Goal: Task Accomplishment & Management: Use online tool/utility

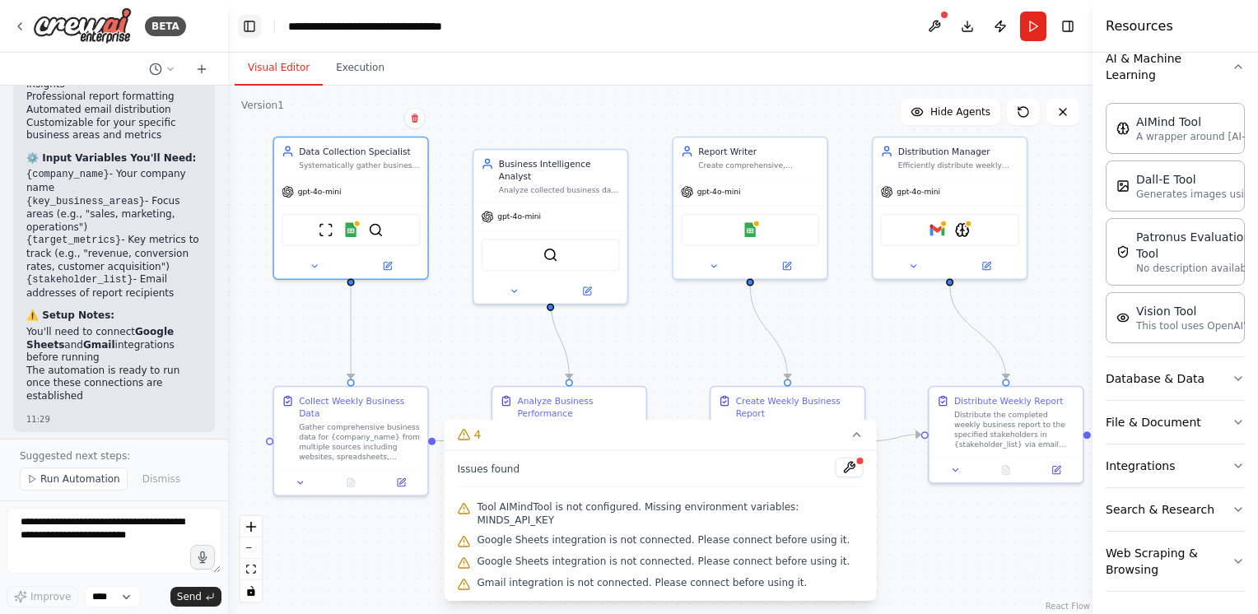
click at [247, 18] on button "Toggle Left Sidebar" at bounding box center [249, 26] width 23 height 23
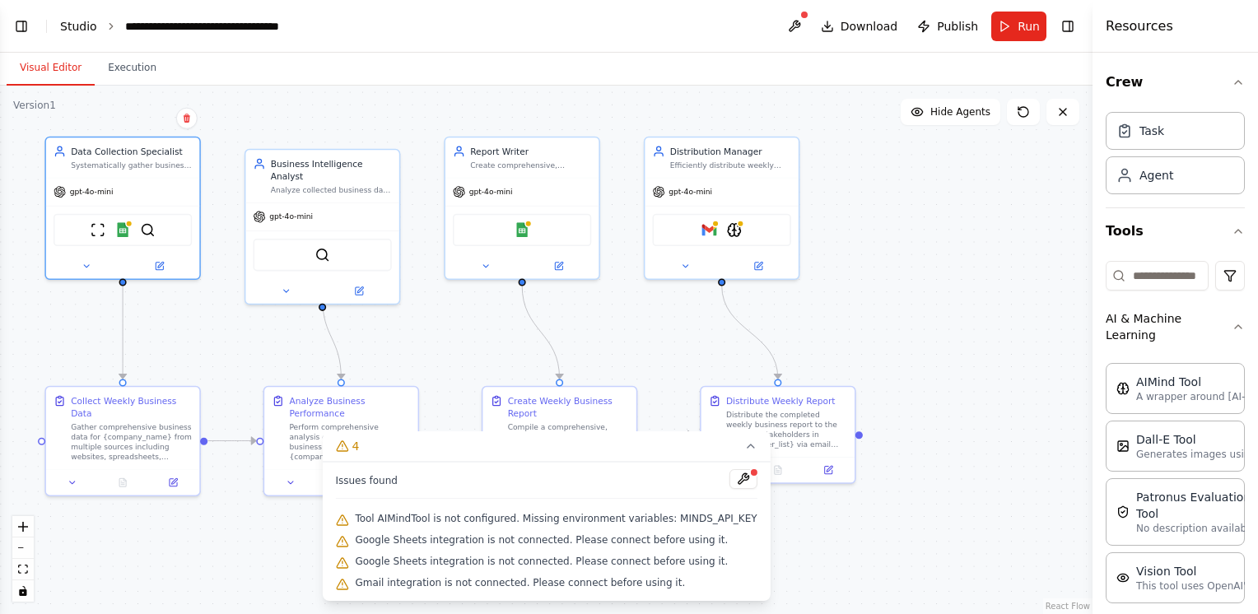
click at [78, 26] on link "Studio" at bounding box center [78, 26] width 37 height 13
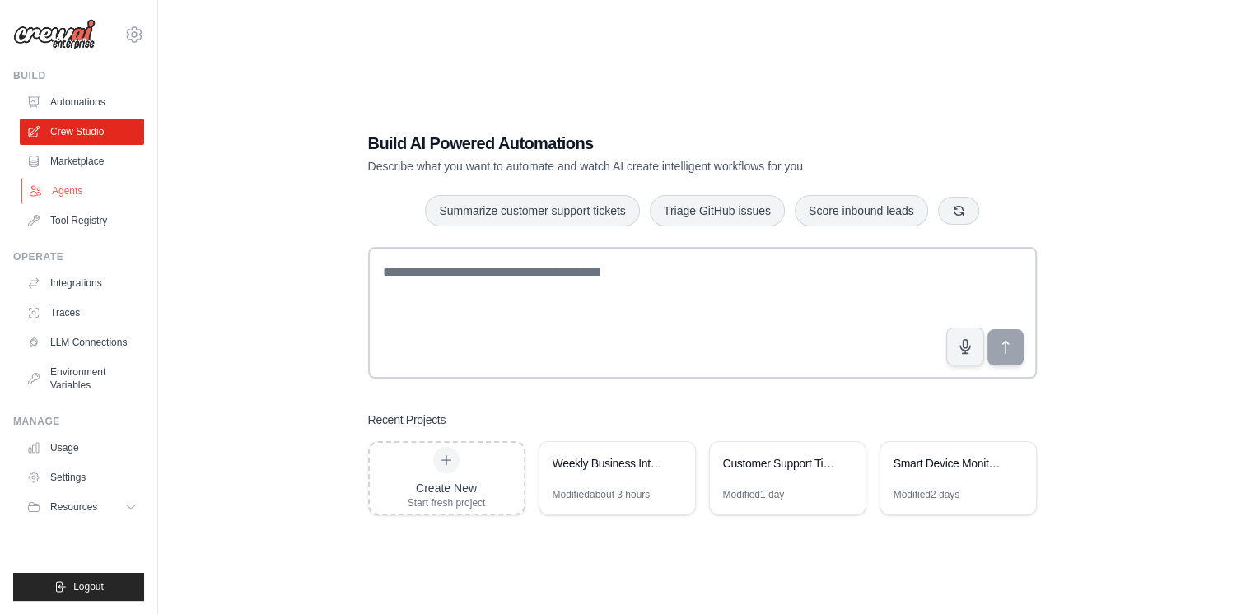
click at [65, 193] on link "Agents" at bounding box center [83, 191] width 124 height 26
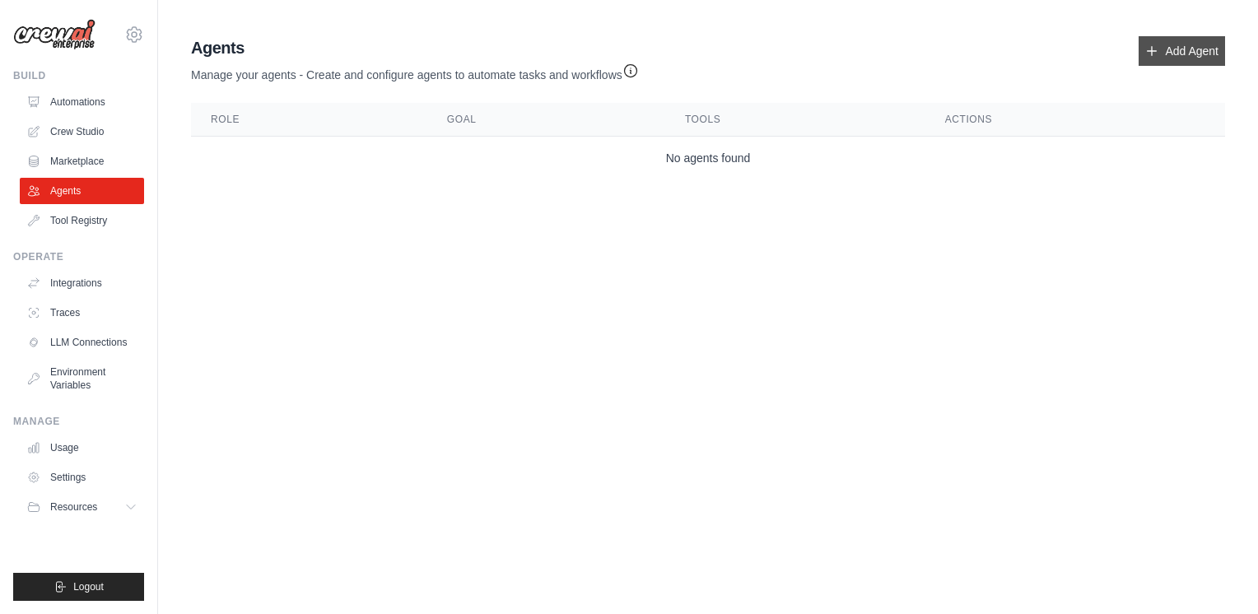
click at [1194, 52] on link "Add Agent" at bounding box center [1182, 51] width 86 height 30
click at [1160, 48] on link "Add Agent" at bounding box center [1182, 51] width 86 height 30
click at [1161, 58] on link "Add Agent" at bounding box center [1182, 51] width 86 height 30
click at [1162, 56] on link "Add Agent" at bounding box center [1182, 51] width 86 height 30
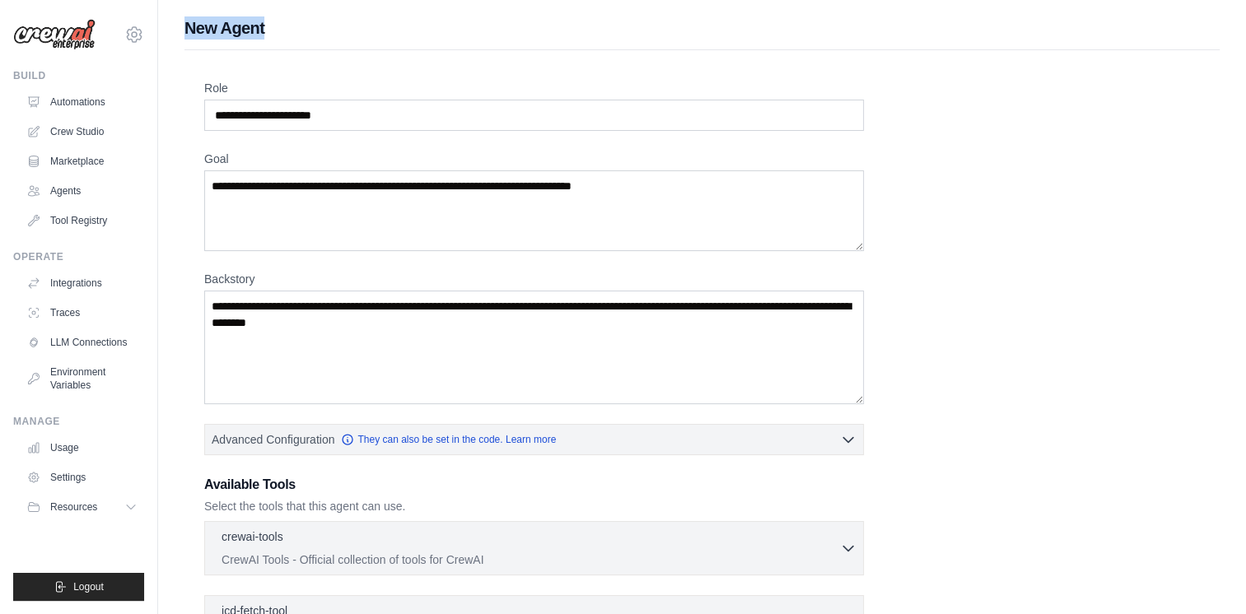
drag, startPoint x: 188, startPoint y: 24, endPoint x: 259, endPoint y: 35, distance: 72.6
click at [270, 28] on h1 "New Agent" at bounding box center [701, 27] width 1035 height 23
copy h1 "New Agent"
drag, startPoint x: 203, startPoint y: 84, endPoint x: 226, endPoint y: 87, distance: 22.5
click at [225, 87] on div "Role Goal [GEOGRAPHIC_DATA] Advanced Configuration They can also be set in the …" at bounding box center [701, 458] width 1035 height 817
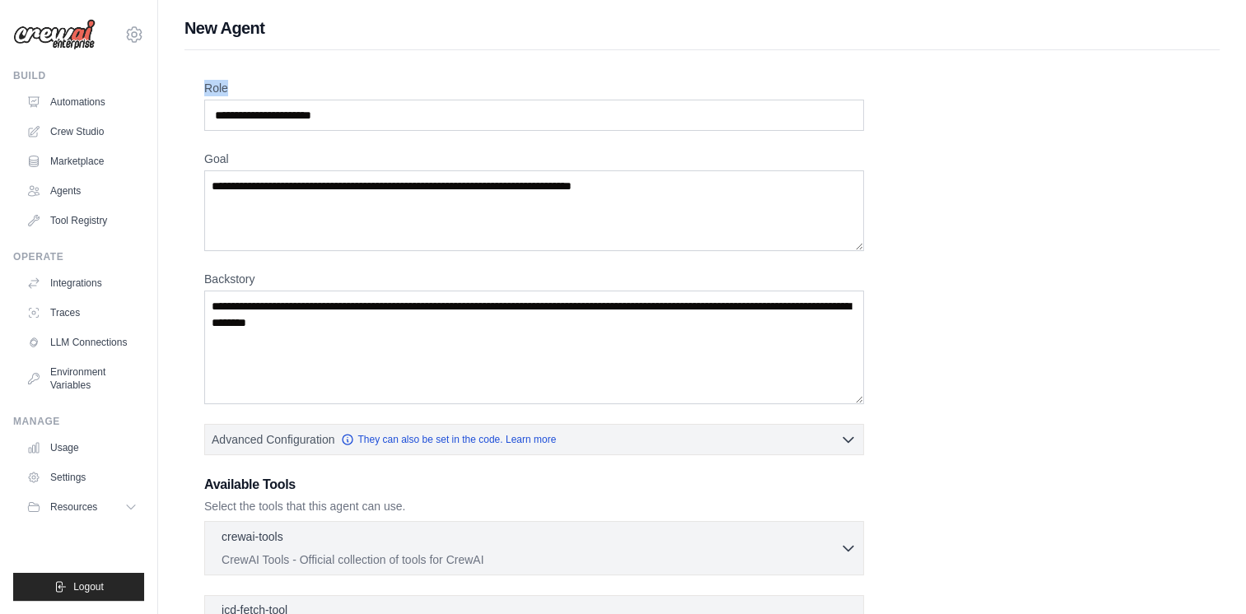
copy label "Role"
drag, startPoint x: 204, startPoint y: 155, endPoint x: 231, endPoint y: 155, distance: 27.2
click at [231, 155] on label "Goal" at bounding box center [534, 159] width 660 height 16
copy label "Goal"
drag, startPoint x: 205, startPoint y: 273, endPoint x: 262, endPoint y: 278, distance: 57.0
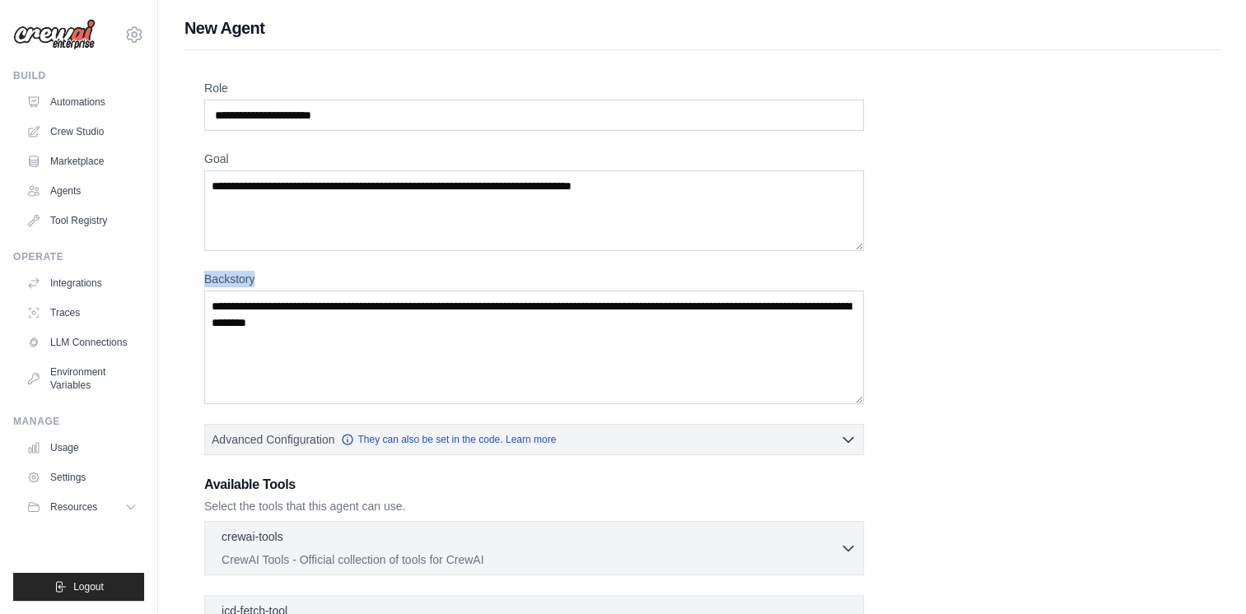
click at [263, 277] on label "Backstory" at bounding box center [534, 279] width 660 height 16
copy label "Backstory"
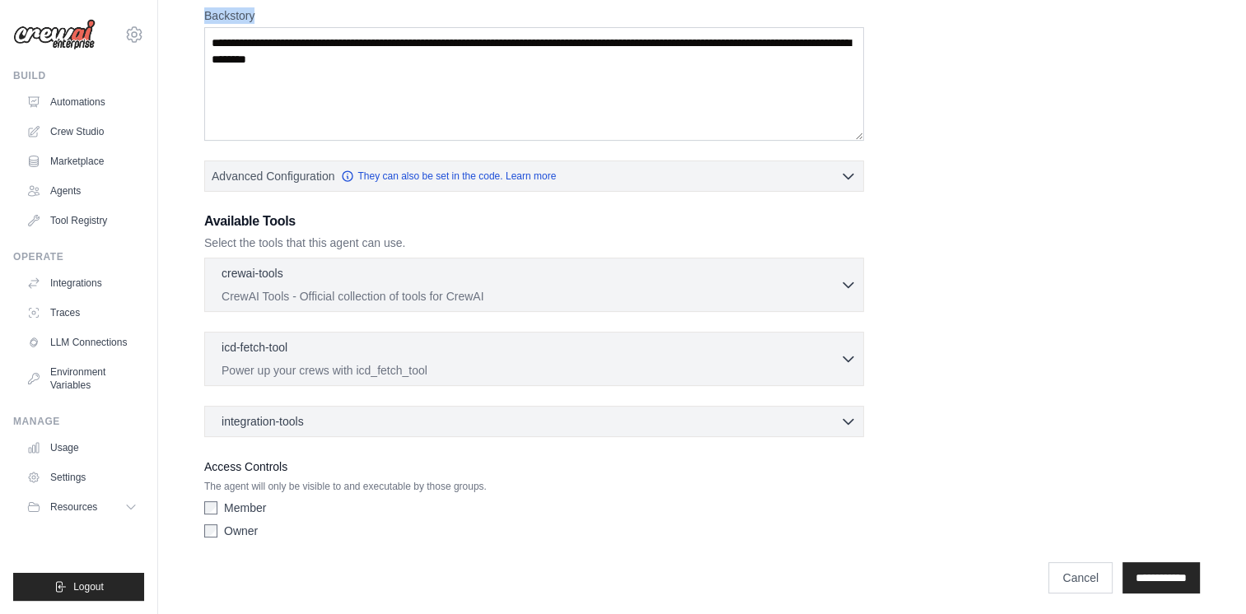
scroll to position [266, 0]
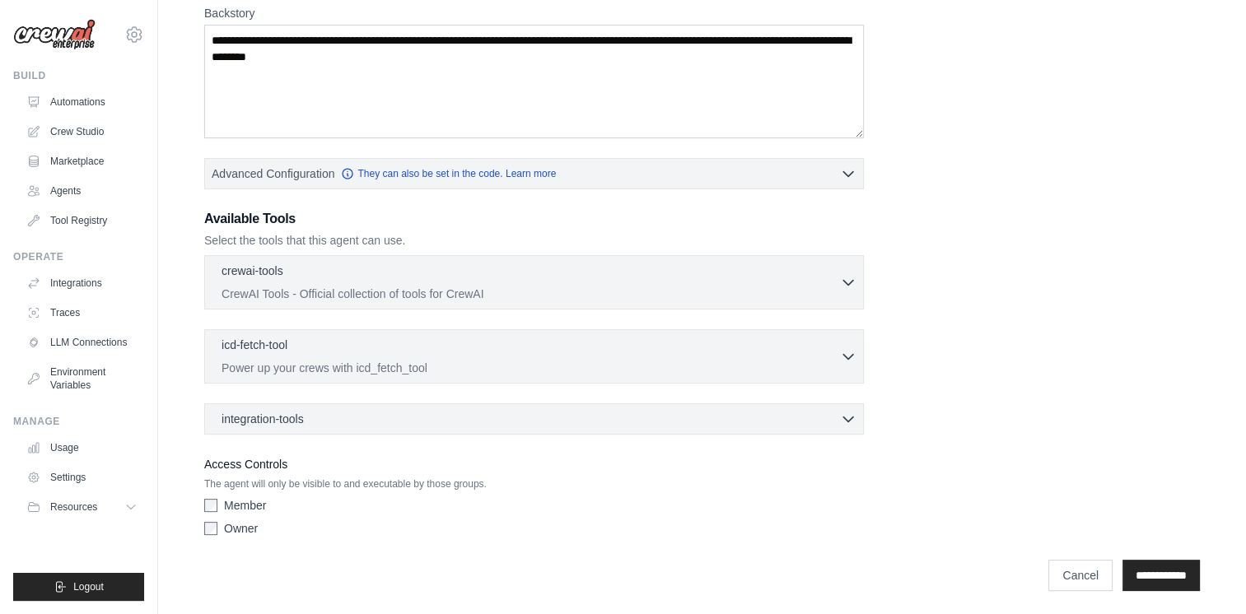
click at [206, 214] on h3 "Available Tools" at bounding box center [534, 219] width 660 height 20
drag, startPoint x: 206, startPoint y: 214, endPoint x: 296, endPoint y: 200, distance: 91.7
click at [296, 200] on div "Role Goal Backstory Advanced Configuration They can also be set in the code. Le…" at bounding box center [702, 179] width 996 height 730
copy div "Available Tools"
click at [85, 218] on link "Tool Registry" at bounding box center [83, 221] width 124 height 26
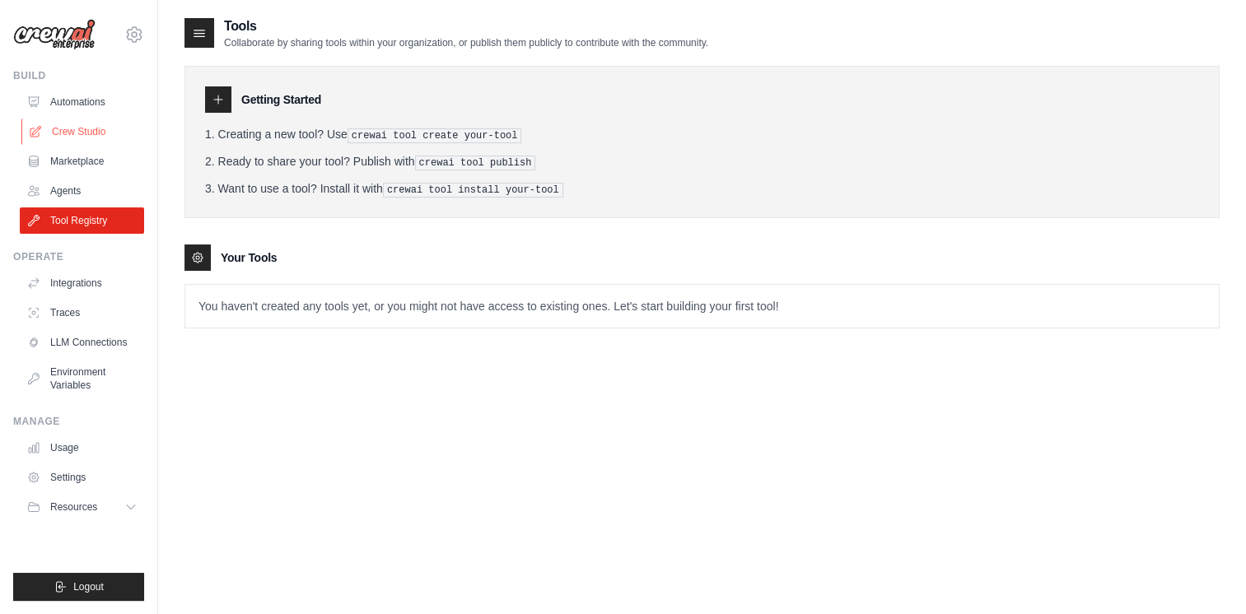
click at [76, 131] on link "Crew Studio" at bounding box center [83, 132] width 124 height 26
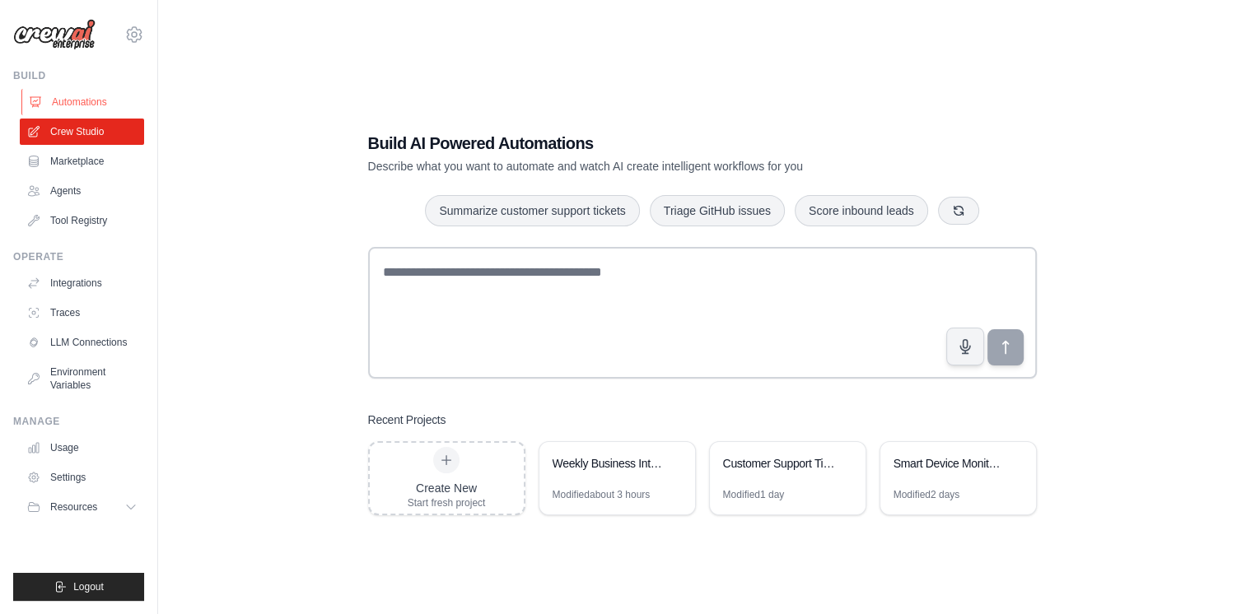
click at [91, 105] on link "Automations" at bounding box center [83, 102] width 124 height 26
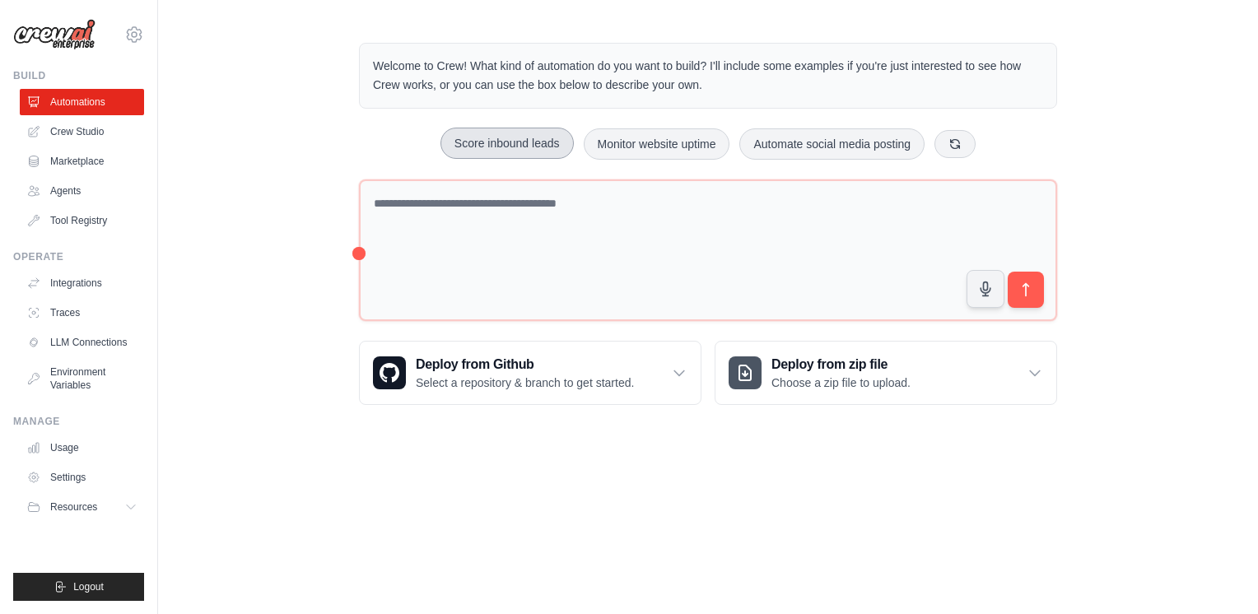
click at [497, 142] on button "Score inbound leads" at bounding box center [507, 143] width 133 height 31
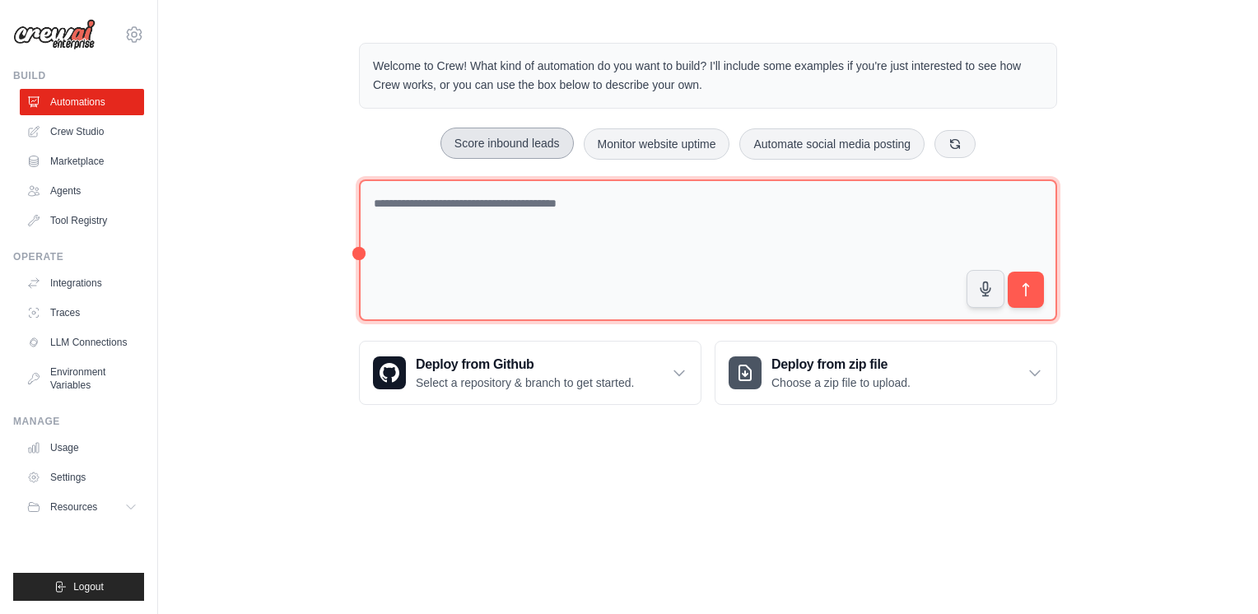
type textarea "**********"
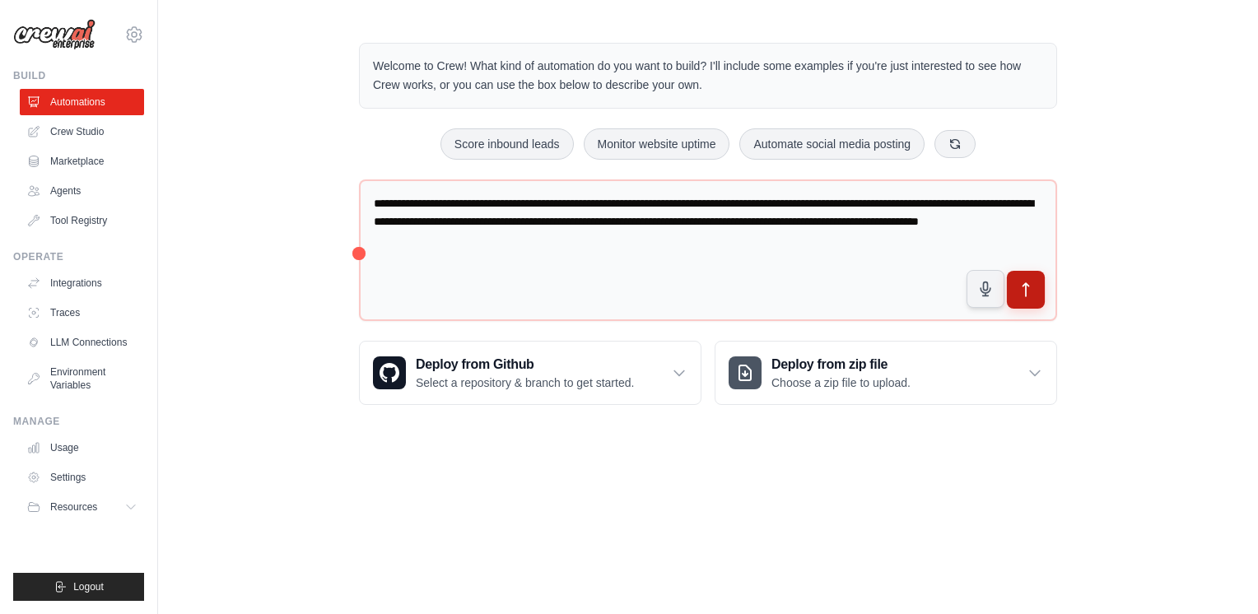
click at [1038, 287] on button "submit" at bounding box center [1026, 290] width 38 height 38
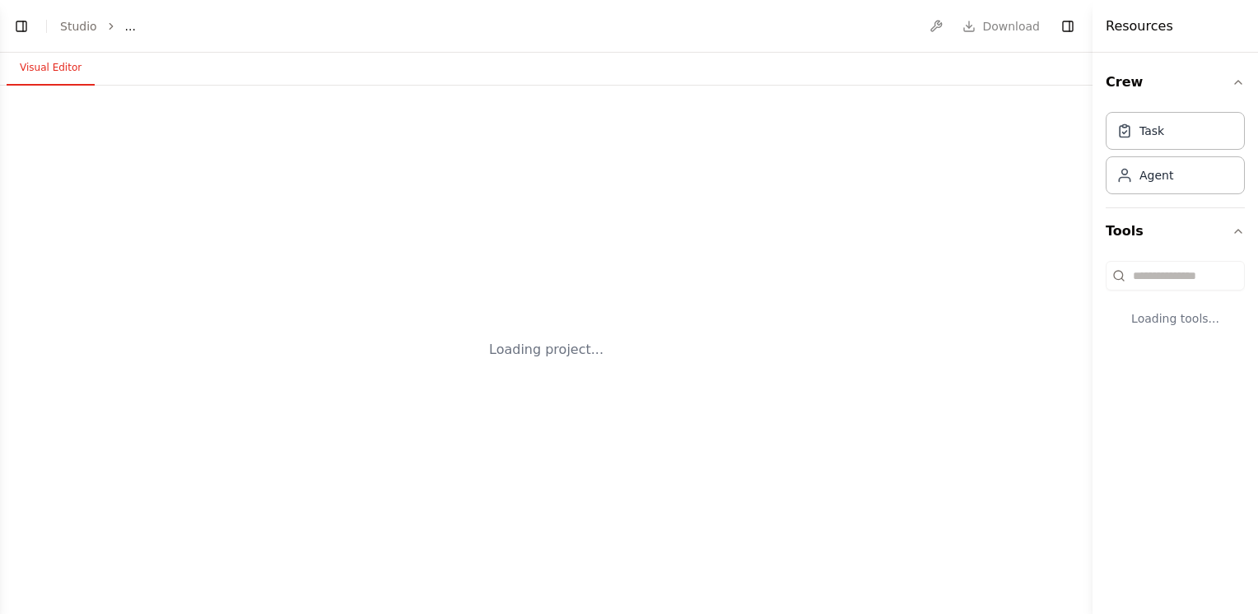
select select "****"
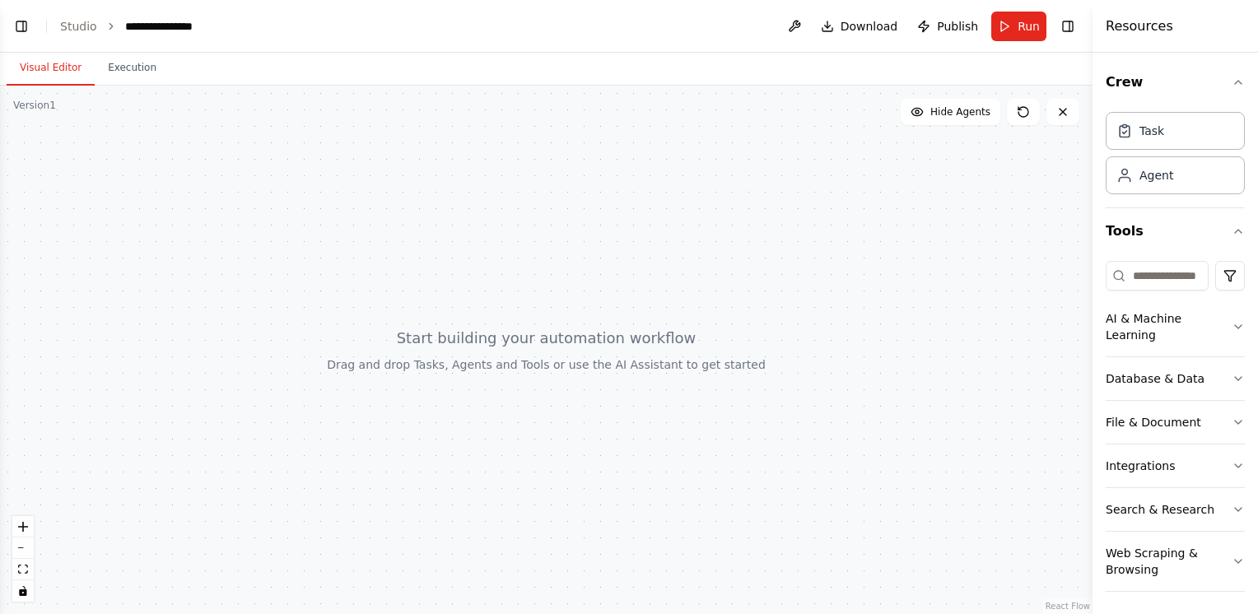
scroll to position [26, 0]
click at [509, 357] on div at bounding box center [546, 350] width 1093 height 529
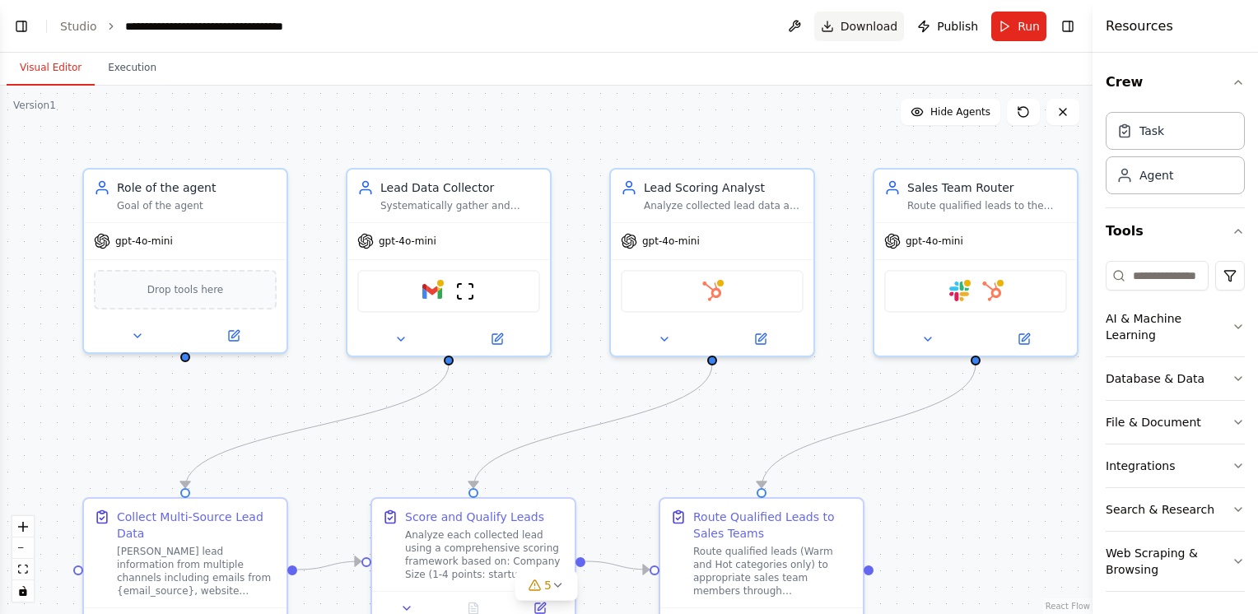
scroll to position [1129, 0]
click at [132, 68] on button "Execution" at bounding box center [132, 68] width 75 height 35
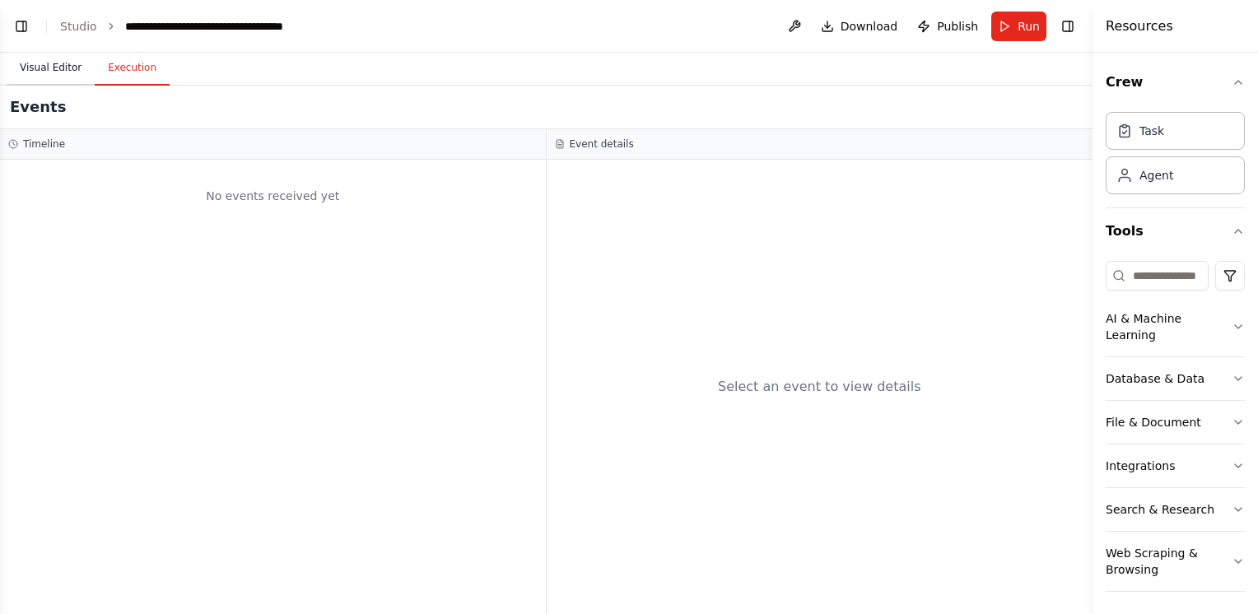
click at [56, 64] on button "Visual Editor" at bounding box center [51, 68] width 88 height 35
click at [136, 70] on button "Execution" at bounding box center [132, 68] width 75 height 35
click at [61, 68] on button "Visual Editor" at bounding box center [51, 68] width 88 height 35
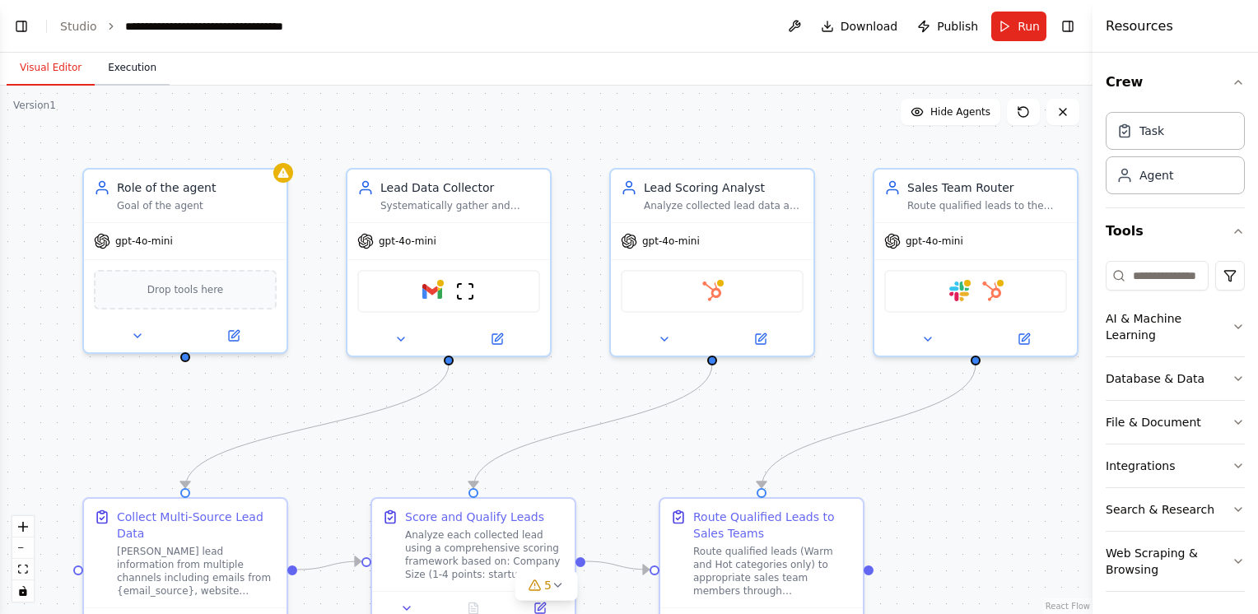
scroll to position [2157, 0]
click at [557, 394] on div ".deletable-edge-delete-btn { width: 20px; height: 20px; border: 0px solid #ffff…" at bounding box center [546, 350] width 1093 height 529
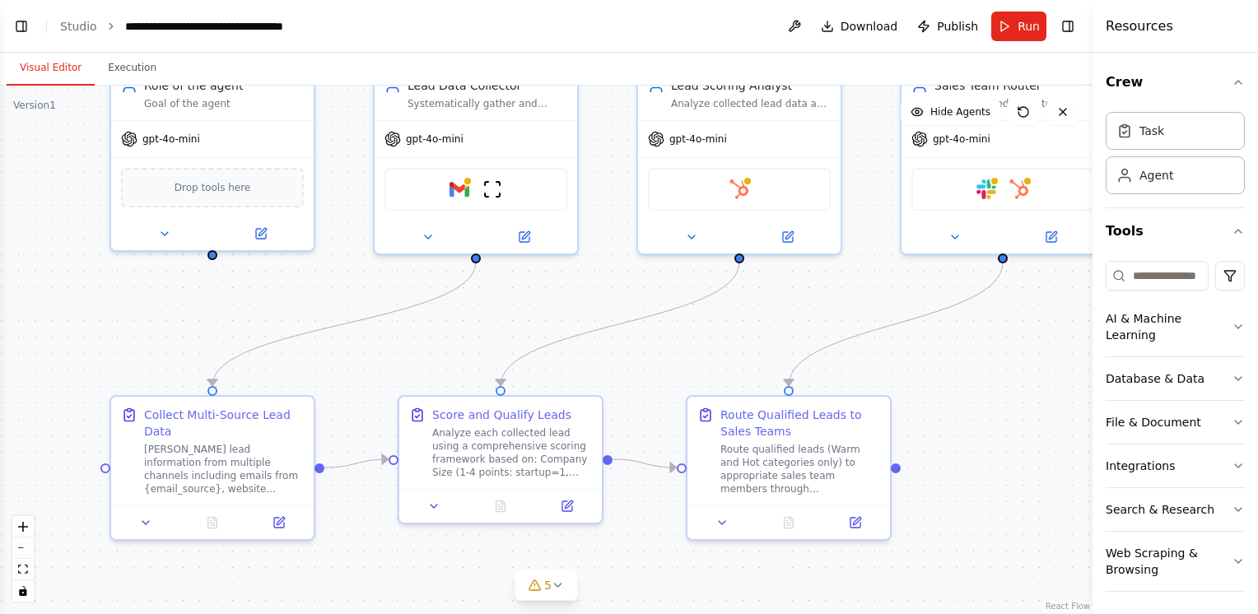
drag, startPoint x: 557, startPoint y: 394, endPoint x: 584, endPoint y: 291, distance: 105.7
click at [584, 291] on div ".deletable-edge-delete-btn { width: 20px; height: 20px; border: 0px solid #ffff…" at bounding box center [546, 350] width 1093 height 529
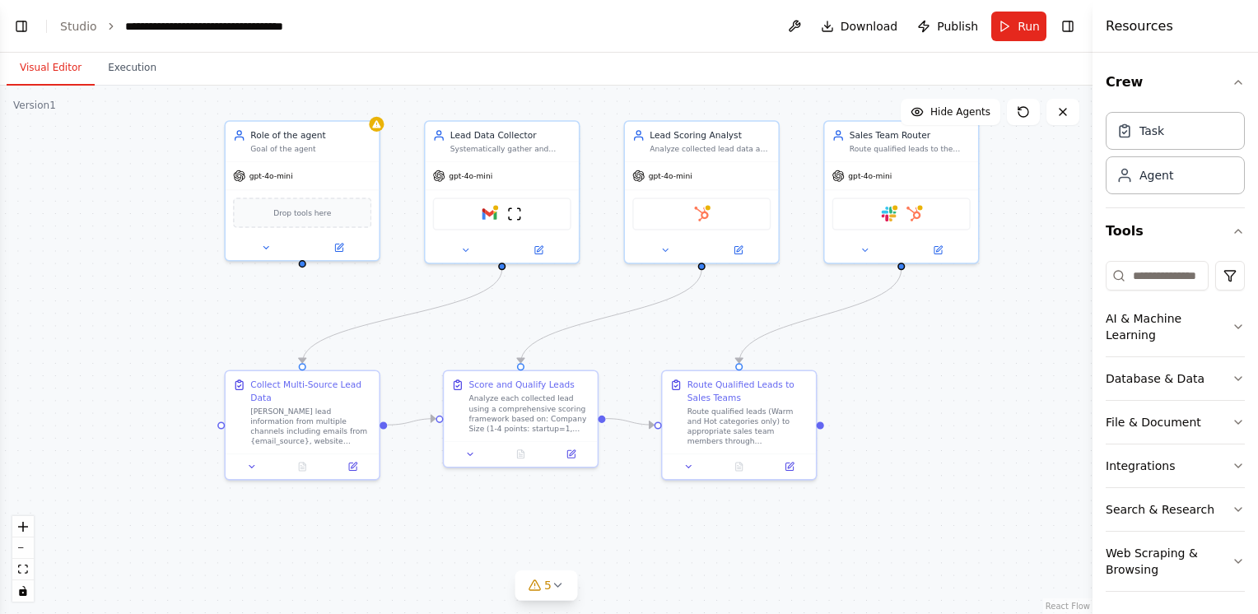
click at [944, 403] on div ".deletable-edge-delete-btn { width: 20px; height: 20px; border: 0px solid #ffff…" at bounding box center [546, 350] width 1093 height 529
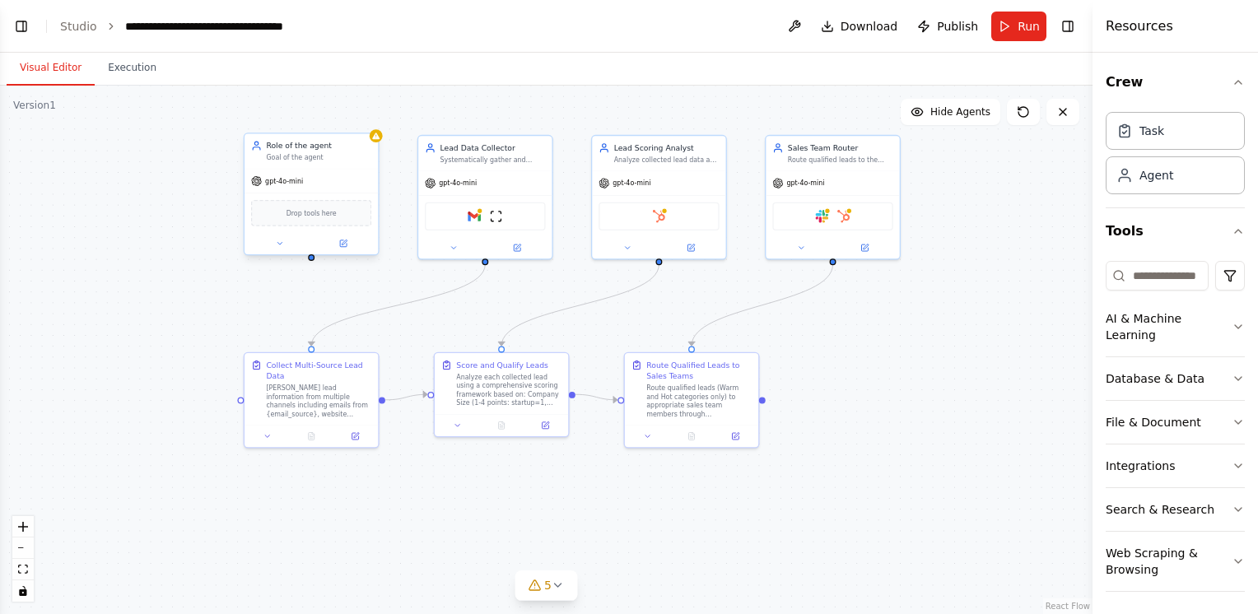
click at [304, 155] on div "Goal of the agent" at bounding box center [318, 157] width 105 height 9
click at [381, 143] on div ".deletable-edge-delete-btn { width: 20px; height: 20px; border: 0px solid #ffff…" at bounding box center [546, 350] width 1093 height 529
click at [335, 170] on div "gpt-4o-mini" at bounding box center [311, 181] width 133 height 24
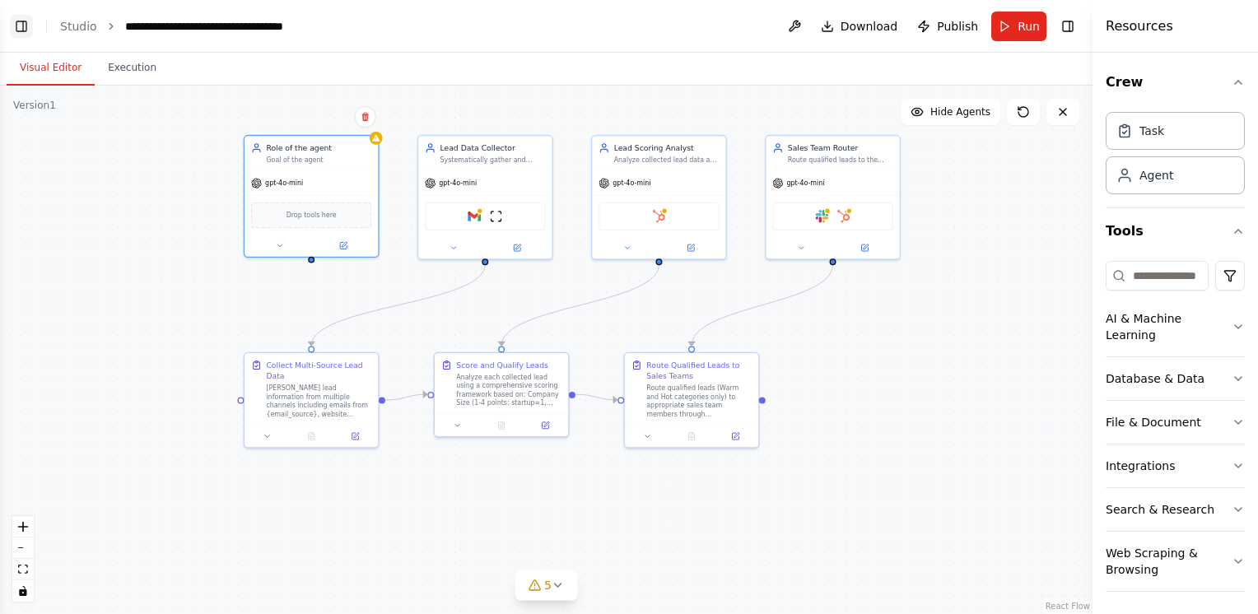
click at [24, 18] on button "Toggle Left Sidebar" at bounding box center [21, 26] width 23 height 23
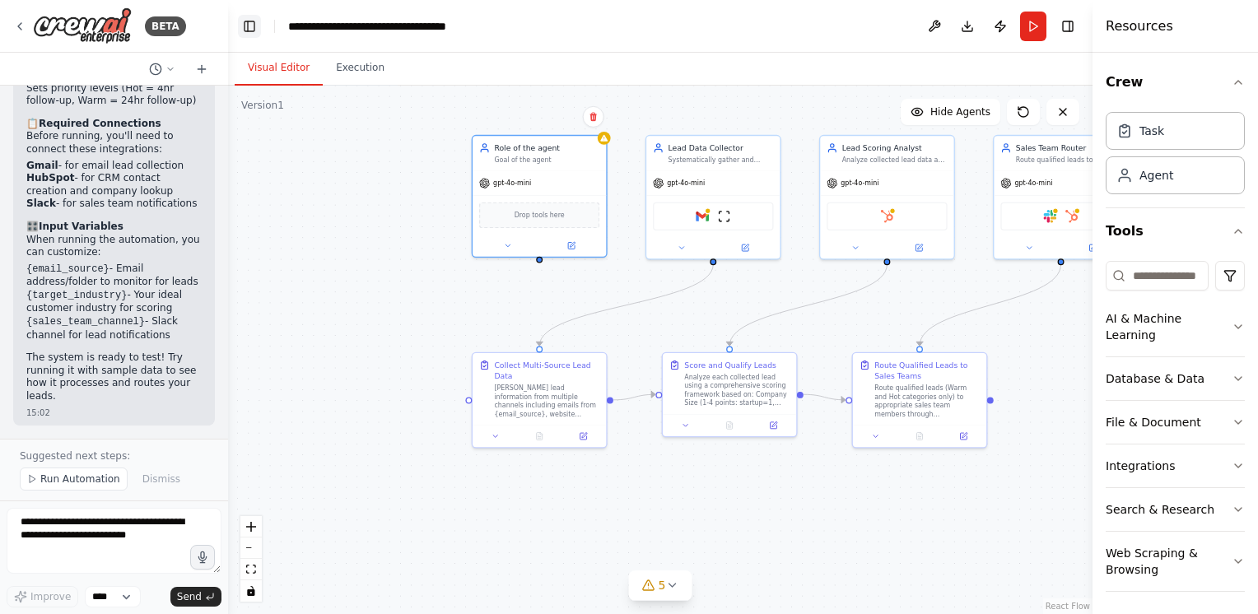
click at [254, 17] on button "Toggle Left Sidebar" at bounding box center [249, 26] width 23 height 23
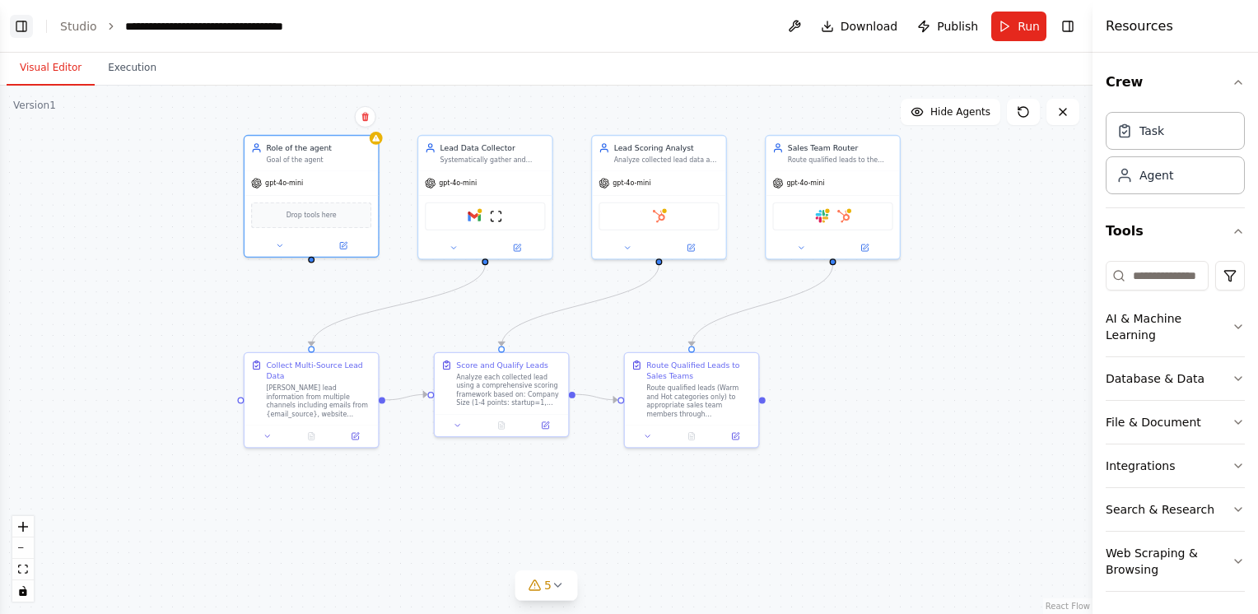
click at [21, 26] on button "Toggle Left Sidebar" at bounding box center [21, 26] width 23 height 23
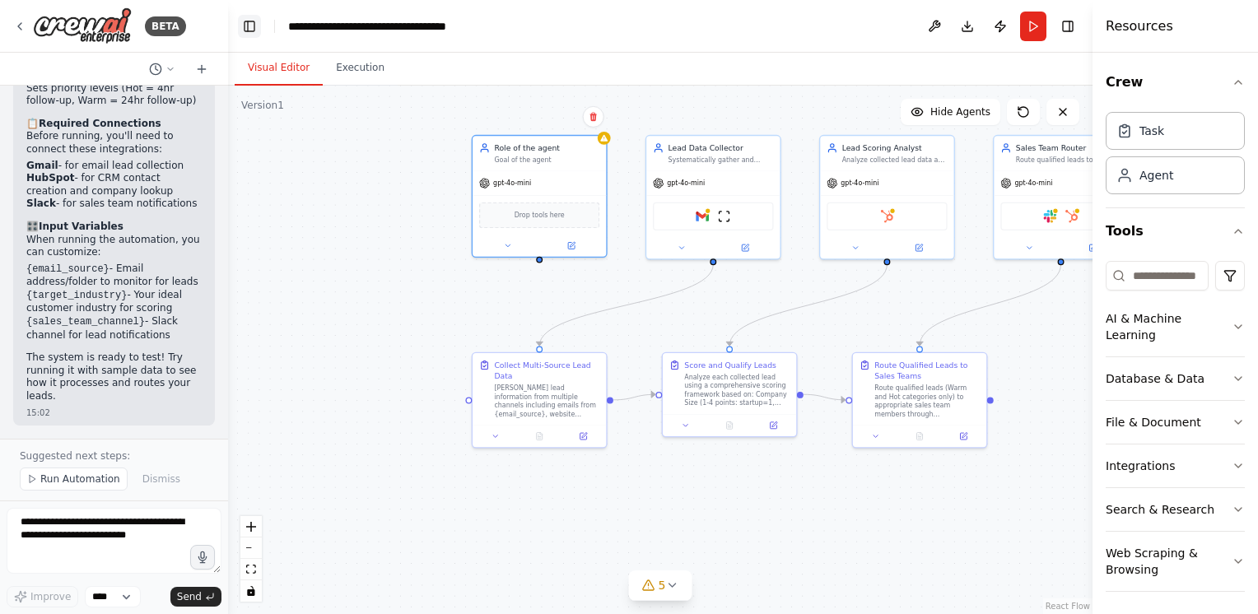
click at [252, 21] on button "Toggle Left Sidebar" at bounding box center [249, 26] width 23 height 23
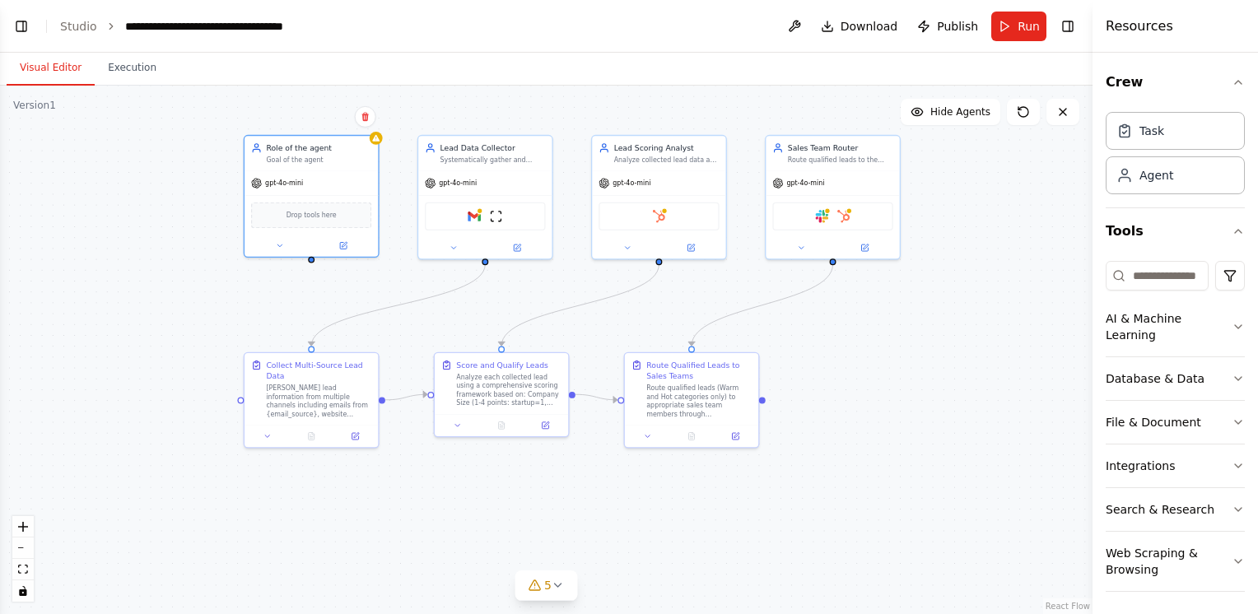
click at [982, 249] on div ".deletable-edge-delete-btn { width: 20px; height: 20px; border: 0px solid #ffff…" at bounding box center [546, 350] width 1093 height 529
drag, startPoint x: 482, startPoint y: 382, endPoint x: 497, endPoint y: 405, distance: 27.9
click at [497, 405] on div "Analyze each collected lead using a comprehensive scoring framework based on: C…" at bounding box center [515, 398] width 105 height 35
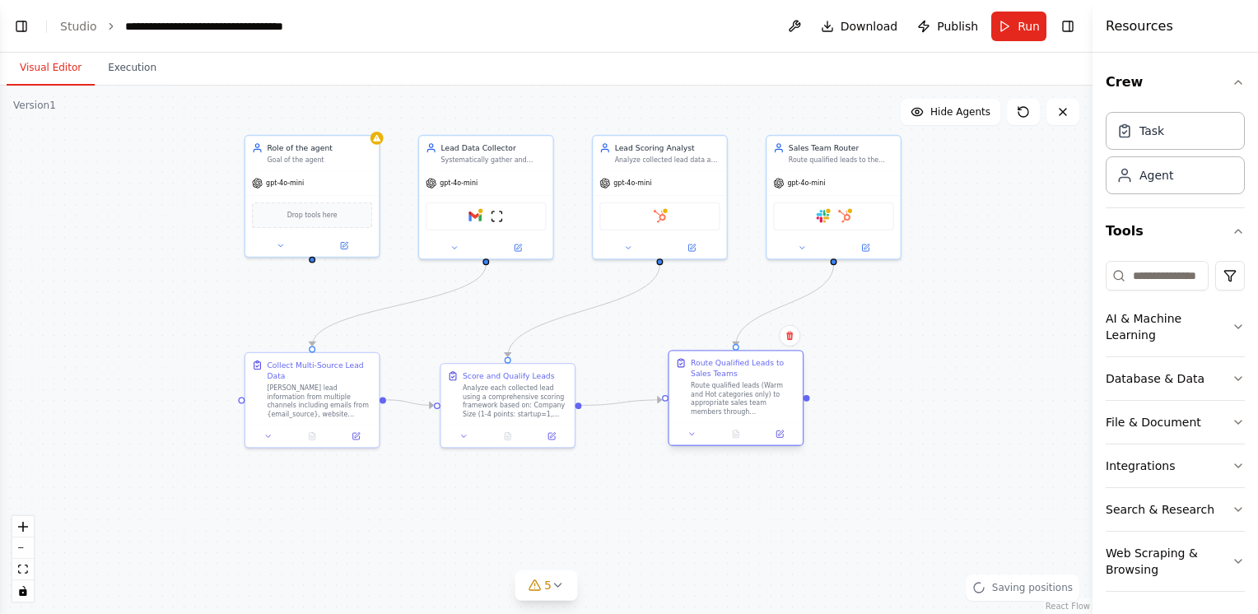
drag, startPoint x: 681, startPoint y: 388, endPoint x: 730, endPoint y: 394, distance: 49.8
click at [730, 394] on div "Route qualified leads (Warm and Hot categories only) to appropriate sales team …" at bounding box center [743, 398] width 105 height 35
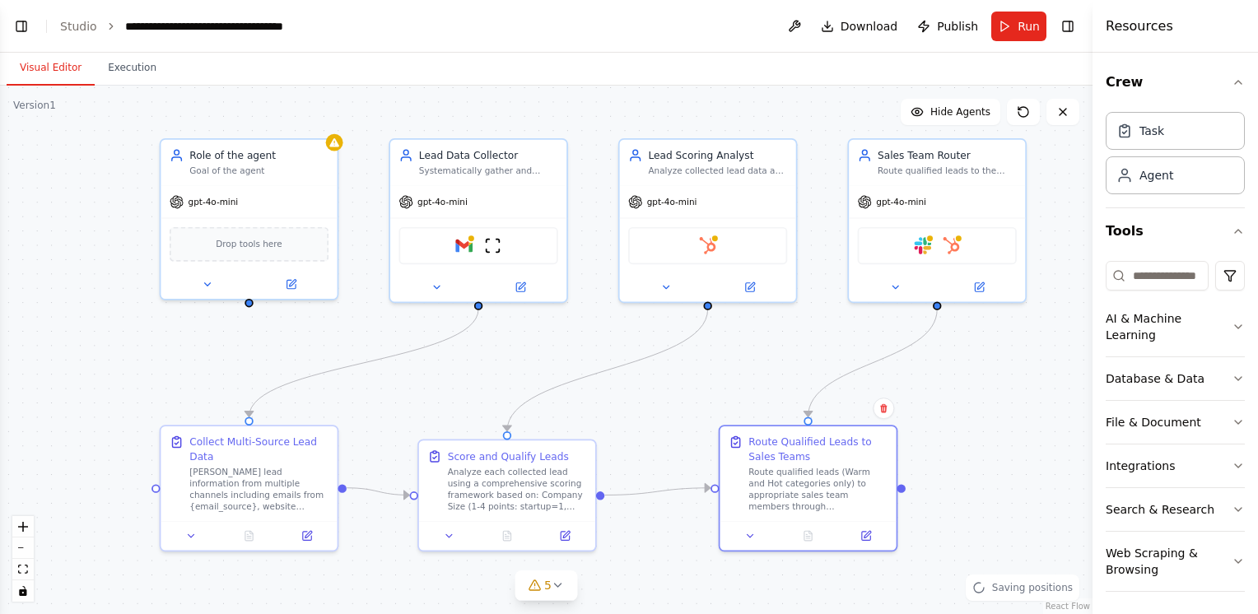
drag, startPoint x: 555, startPoint y: 288, endPoint x: 573, endPoint y: 344, distance: 58.9
click at [573, 344] on div ".deletable-edge-delete-btn { width: 20px; height: 20px; border: 0px solid #ffff…" at bounding box center [546, 350] width 1093 height 529
click at [958, 198] on div "gpt-4o-mini" at bounding box center [937, 199] width 176 height 31
click at [870, 457] on div "Route Qualified Leads to Sales Teams" at bounding box center [817, 446] width 139 height 29
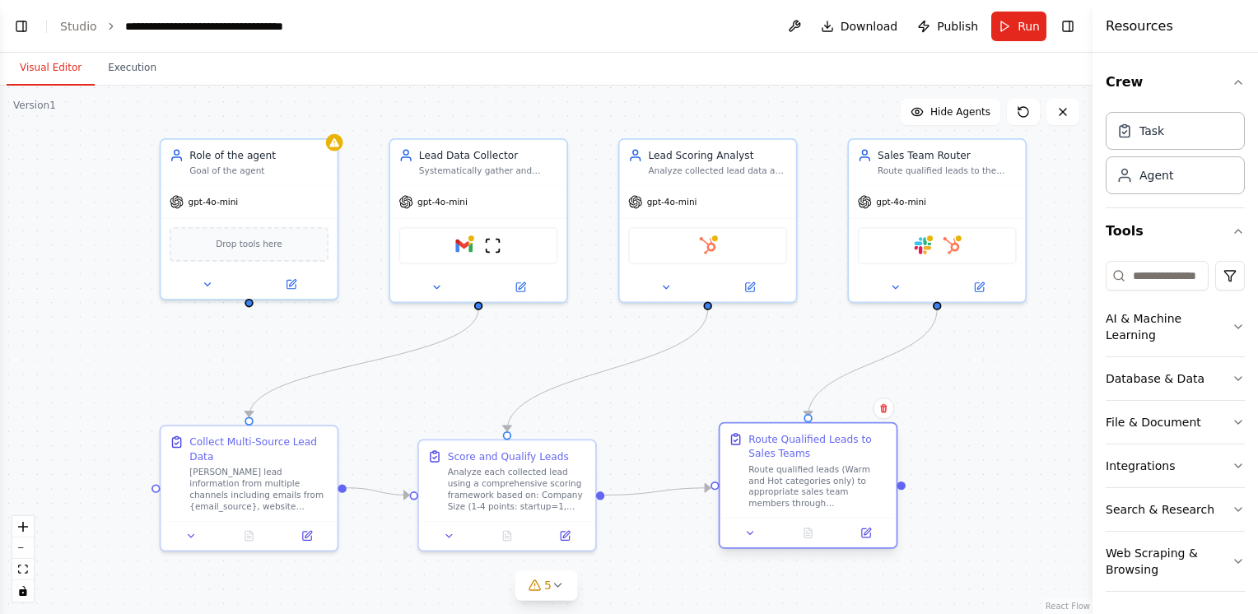
click at [849, 459] on div "Route Qualified Leads to Sales Teams" at bounding box center [817, 446] width 139 height 29
click at [731, 188] on div "gpt-4o-mini" at bounding box center [708, 199] width 176 height 31
click at [942, 187] on div "gpt-4o-mini" at bounding box center [937, 199] width 176 height 31
click at [743, 184] on div "gpt-4o-mini" at bounding box center [708, 199] width 176 height 31
click at [515, 203] on div "gpt-4o-mini" at bounding box center [478, 199] width 176 height 31
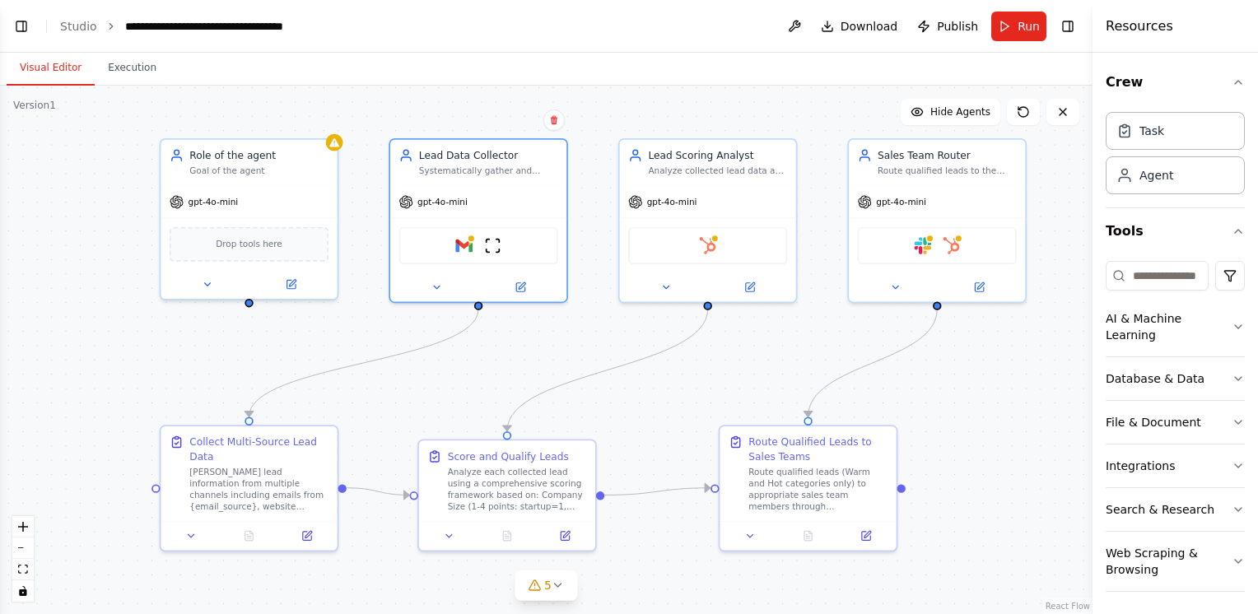
click at [84, 180] on div ".deletable-edge-delete-btn { width: 20px; height: 20px; border: 0px solid #ffff…" at bounding box center [546, 350] width 1093 height 529
click at [283, 184] on div "gpt-4o-mini" at bounding box center [249, 199] width 176 height 31
click at [996, 379] on div ".deletable-edge-delete-btn { width: 20px; height: 20px; border: 0px solid #ffff…" at bounding box center [546, 350] width 1093 height 529
click at [961, 375] on div ".deletable-edge-delete-btn { width: 20px; height: 20px; border: 0px solid #ffff…" at bounding box center [546, 350] width 1093 height 529
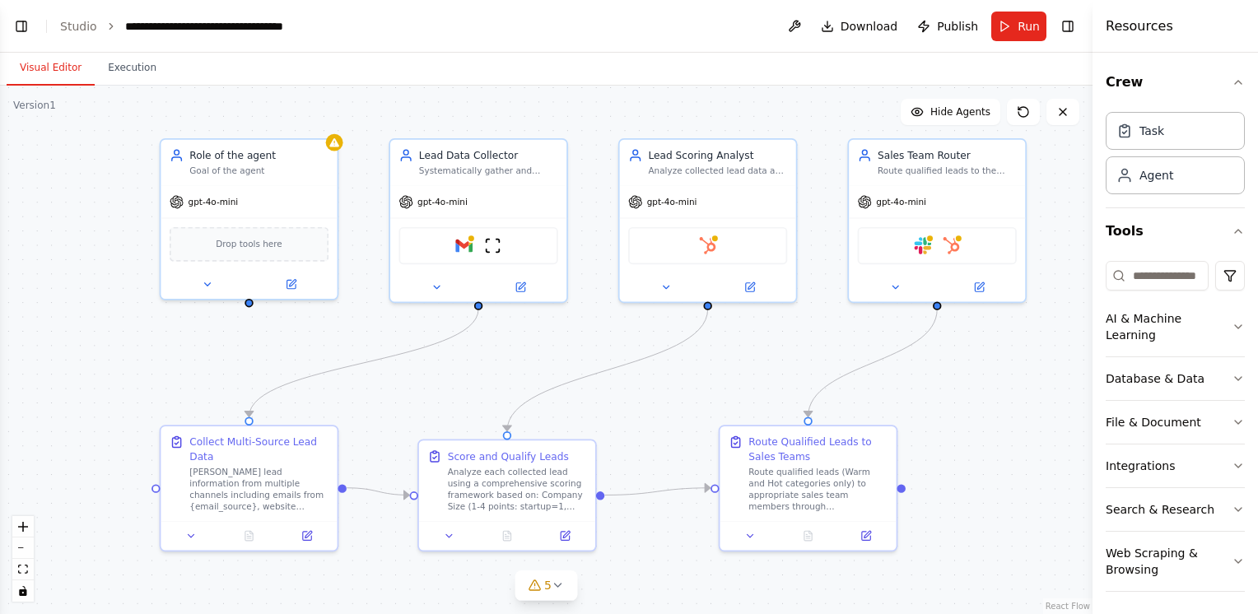
click at [989, 364] on div ".deletable-edge-delete-btn { width: 20px; height: 20px; border: 0px solid #ffff…" at bounding box center [546, 350] width 1093 height 529
click at [1235, 83] on icon "button" at bounding box center [1238, 82] width 7 height 3
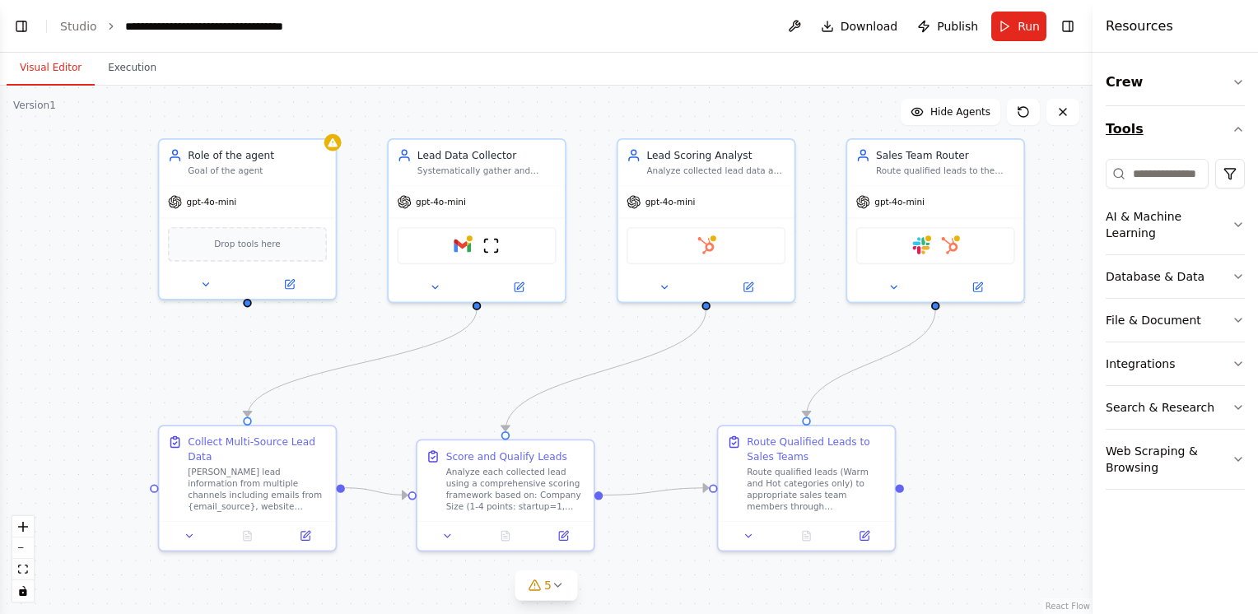
click at [1241, 133] on icon "button" at bounding box center [1238, 129] width 13 height 13
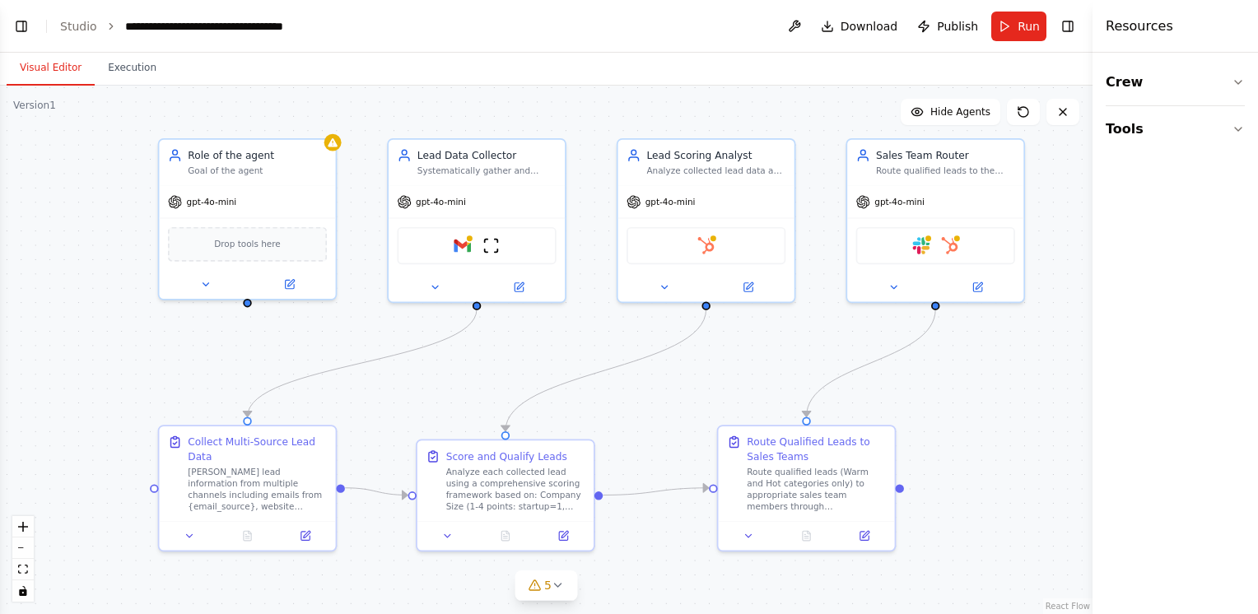
click at [1061, 343] on div ".deletable-edge-delete-btn { width: 20px; height: 20px; border: 0px solid #ffff…" at bounding box center [546, 350] width 1093 height 529
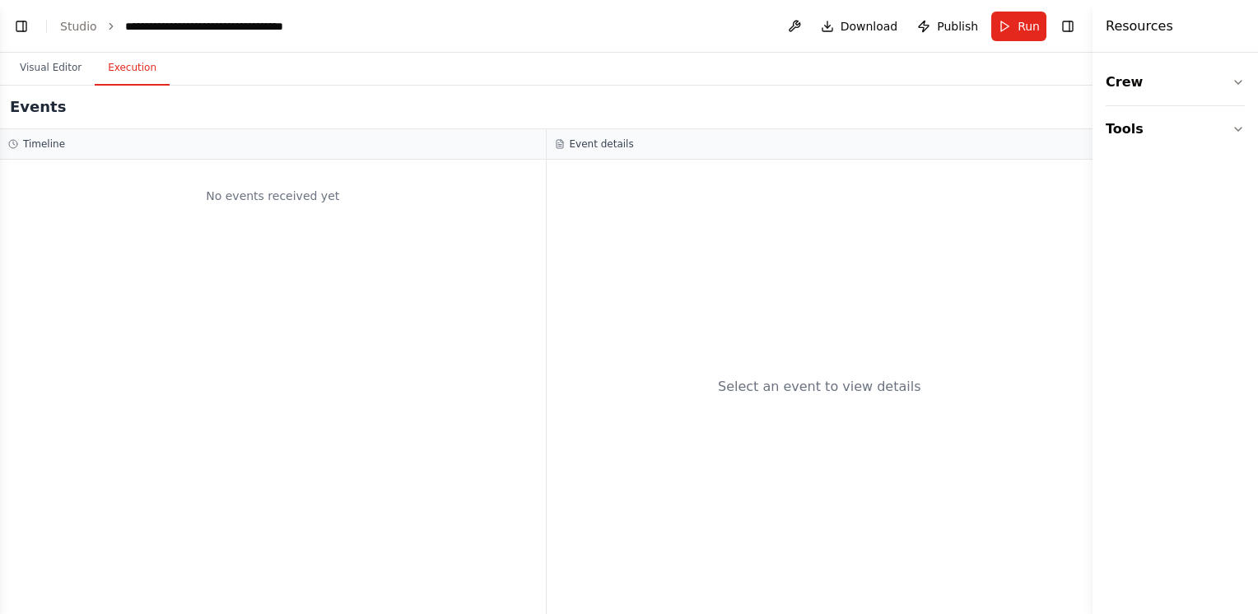
click at [122, 67] on button "Execution" at bounding box center [132, 68] width 75 height 35
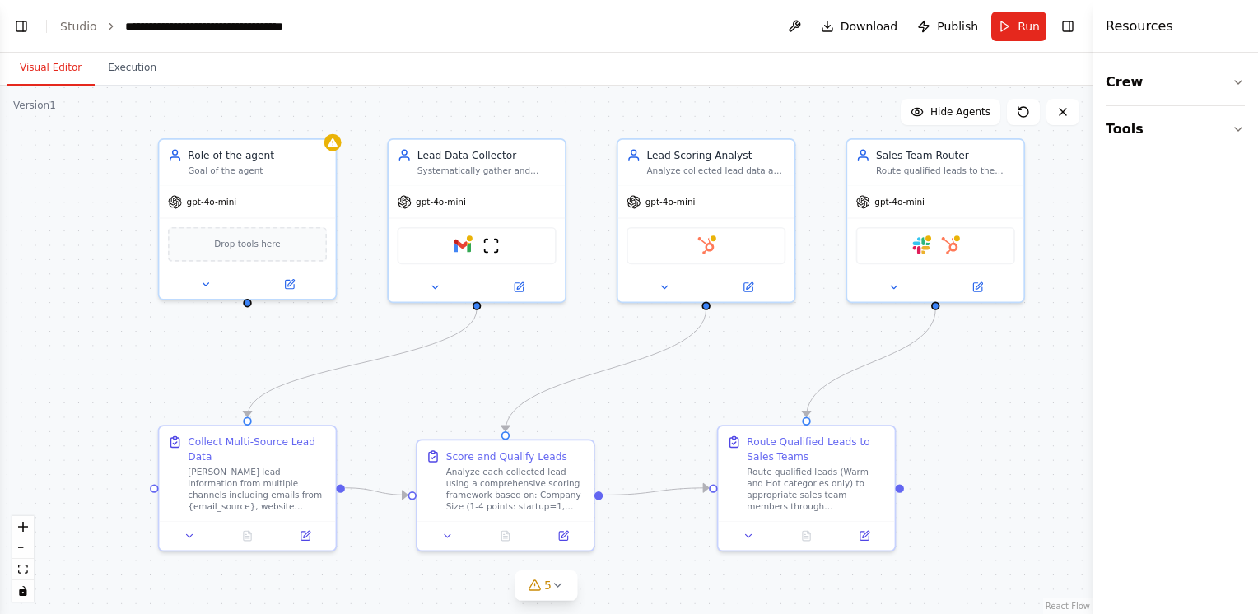
click at [27, 68] on button "Visual Editor" at bounding box center [51, 68] width 88 height 35
click at [89, 339] on div ".deletable-edge-delete-btn { width: 20px; height: 20px; border: 0px solid #ffff…" at bounding box center [546, 350] width 1093 height 529
click at [279, 189] on div "gpt-4o-mini" at bounding box center [247, 199] width 176 height 31
click at [510, 190] on div "gpt-4o-mini" at bounding box center [477, 199] width 176 height 31
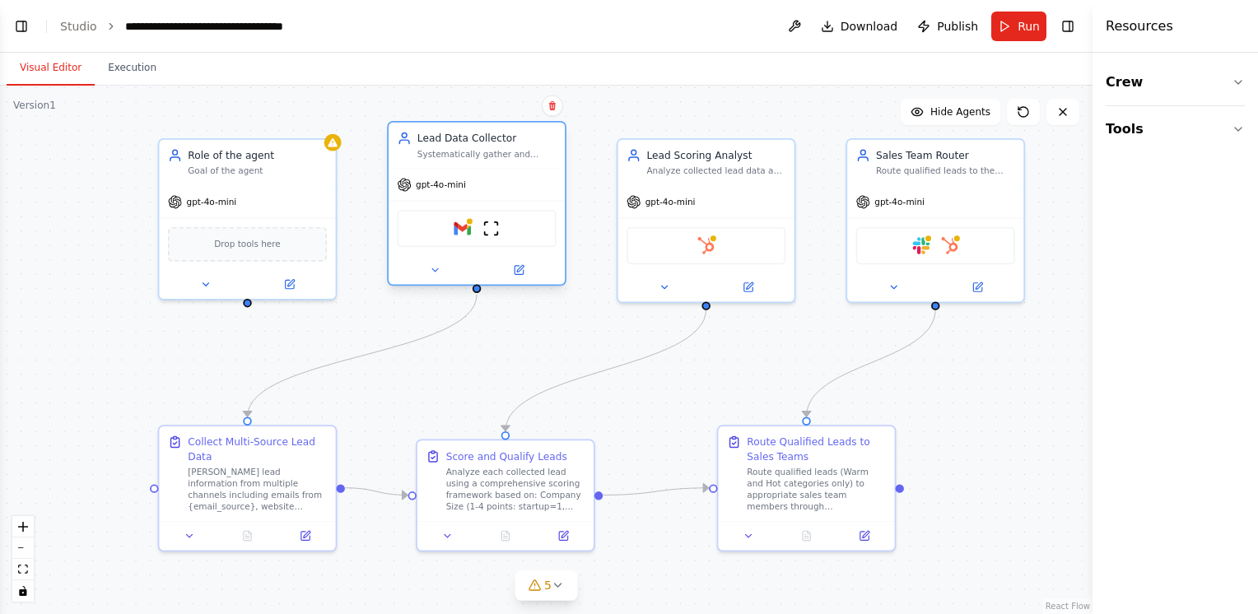
drag, startPoint x: 512, startPoint y: 195, endPoint x: 506, endPoint y: 185, distance: 11.4
click at [506, 185] on div "gpt-4o-mini" at bounding box center [477, 184] width 176 height 31
click at [774, 195] on div "gpt-4o-mini" at bounding box center [706, 199] width 176 height 31
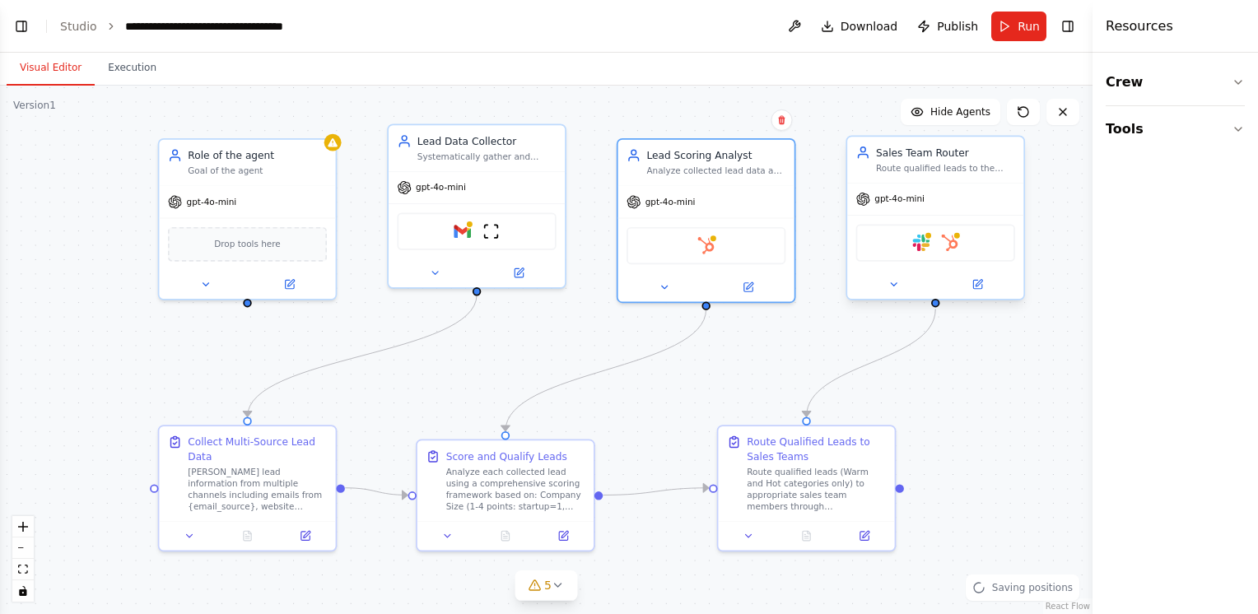
click at [975, 189] on div "gpt-4o-mini" at bounding box center [935, 199] width 176 height 31
click at [978, 285] on icon at bounding box center [978, 285] width 12 height 12
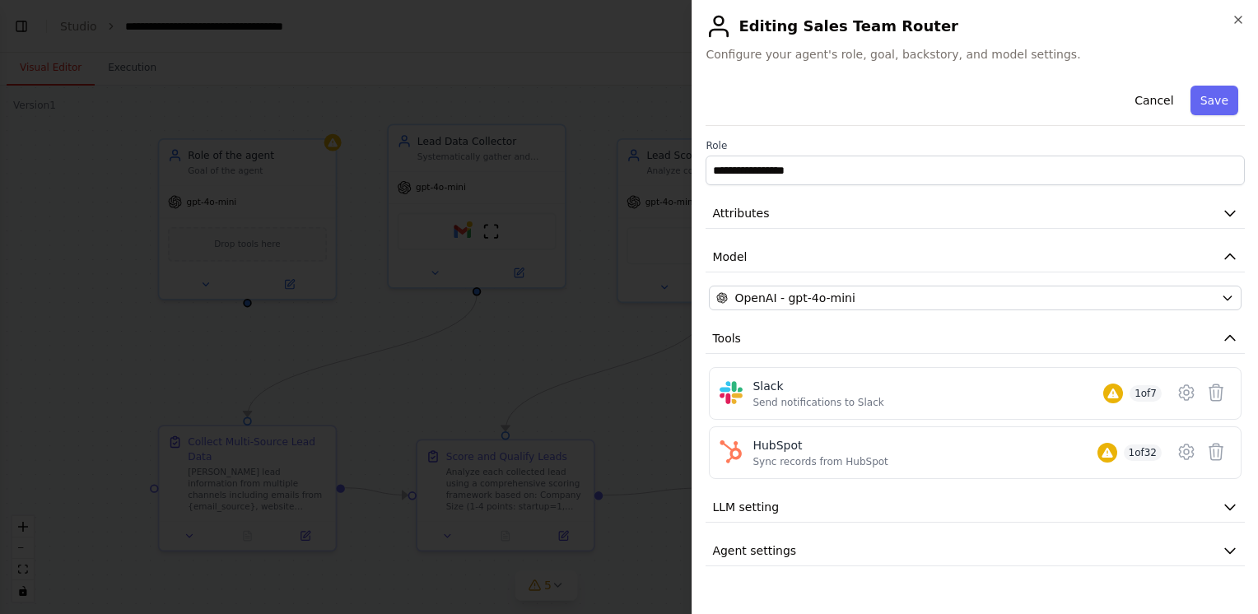
click at [606, 78] on div at bounding box center [629, 307] width 1258 height 614
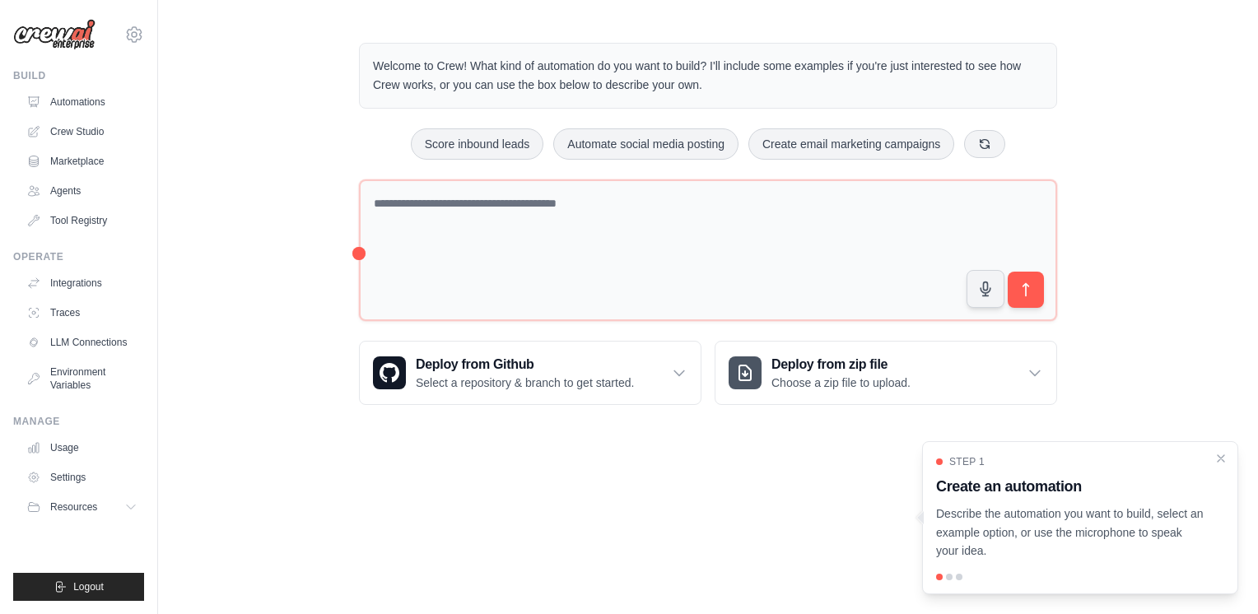
click at [85, 133] on link "Crew Studio" at bounding box center [82, 132] width 124 height 26
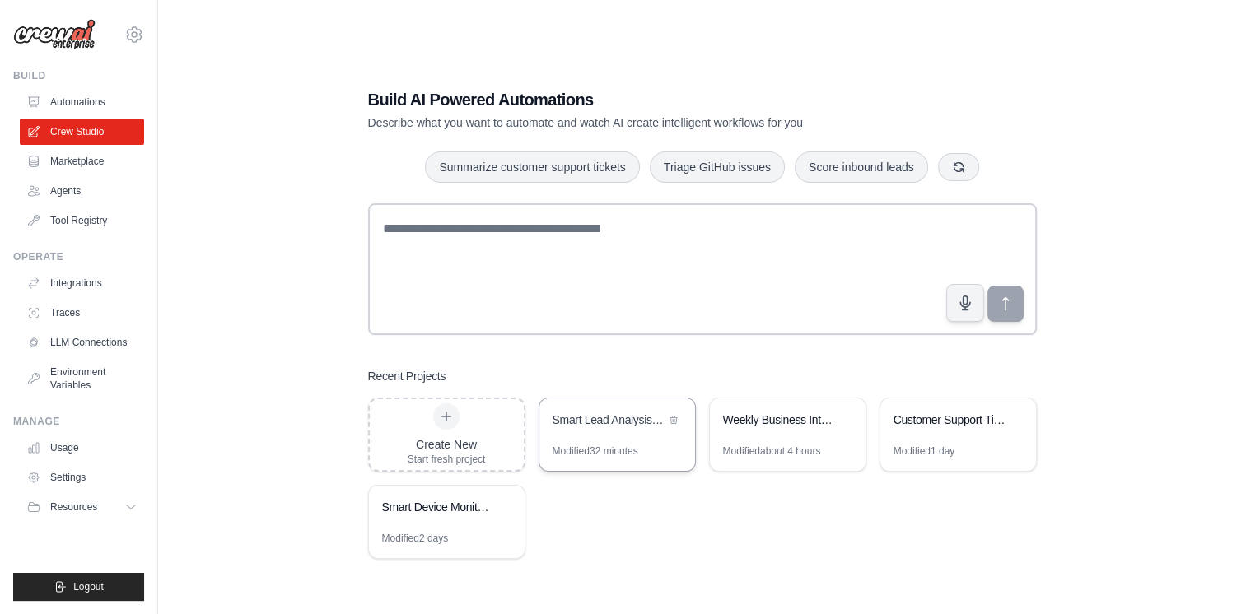
click at [626, 431] on div "Smart Lead Analysis and Routing System" at bounding box center [617, 422] width 156 height 46
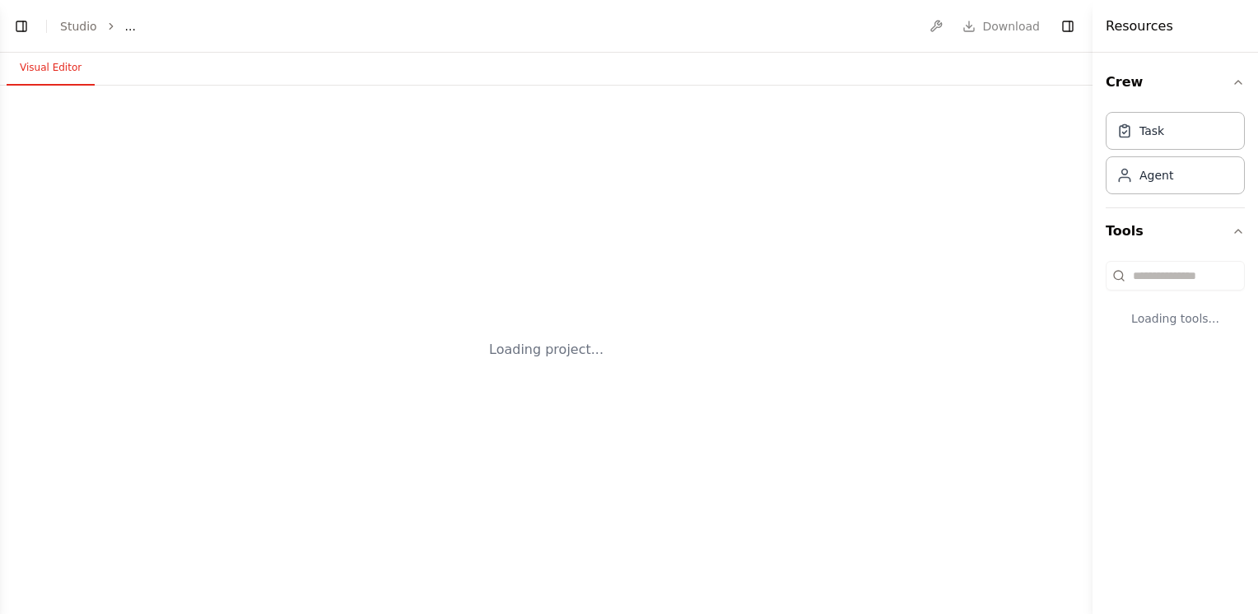
select select "****"
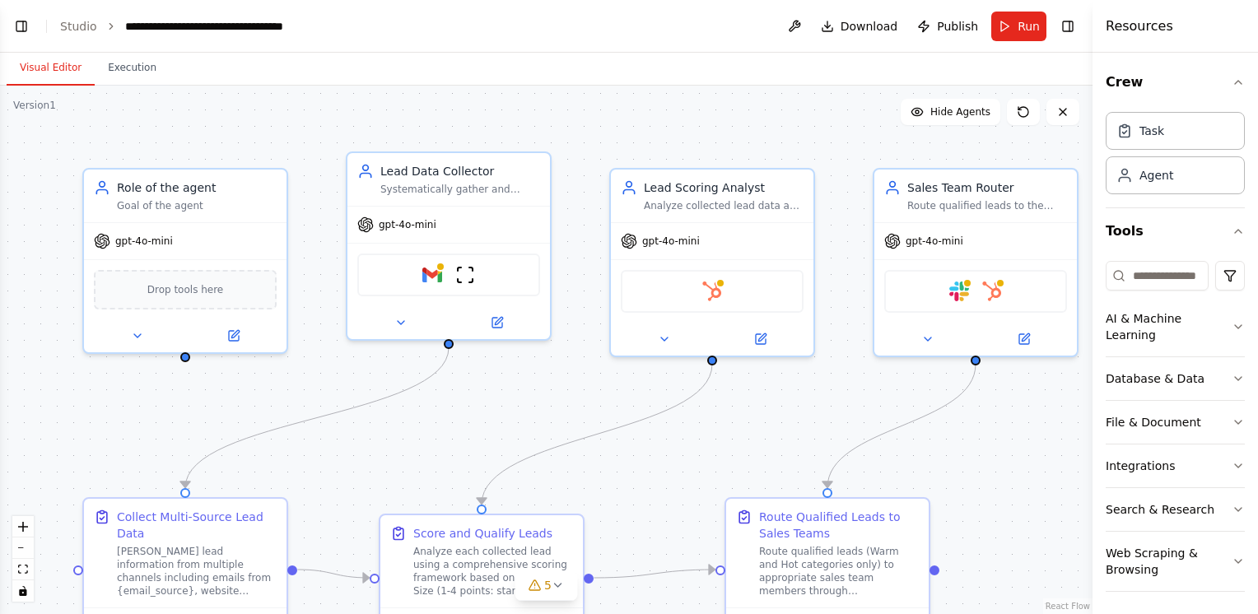
scroll to position [2096, 0]
click at [929, 339] on icon at bounding box center [927, 335] width 13 height 13
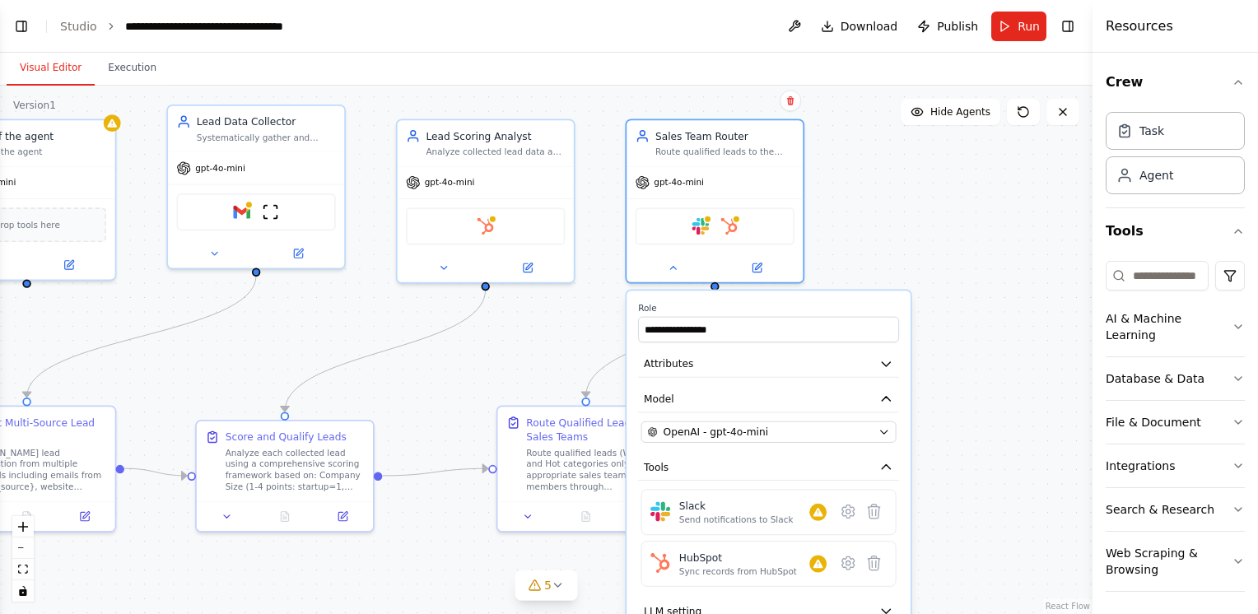
drag, startPoint x: 837, startPoint y: 417, endPoint x: 576, endPoint y: 330, distance: 275.0
click at [576, 330] on div ".deletable-edge-delete-btn { width: 20px; height: 20px; border: 0px solid #ffff…" at bounding box center [546, 350] width 1093 height 529
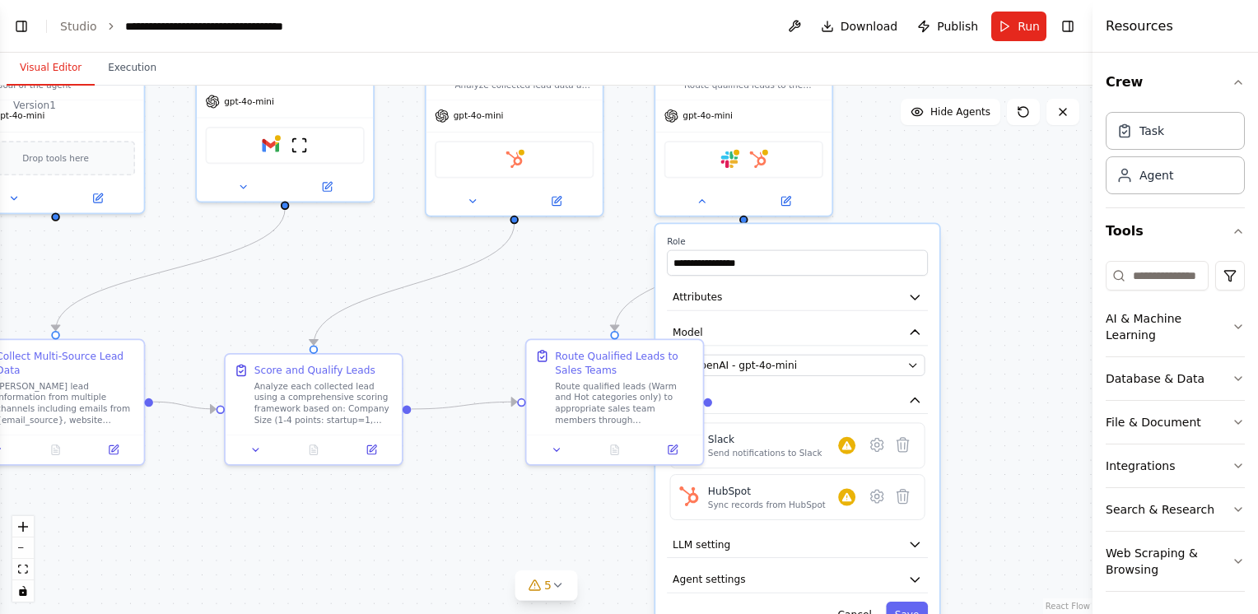
drag, startPoint x: 576, startPoint y: 330, endPoint x: 608, endPoint y: 268, distance: 70.0
click at [608, 268] on div ".deletable-edge-delete-btn { width: 20px; height: 20px; border: 0px solid #ffff…" at bounding box center [546, 350] width 1093 height 529
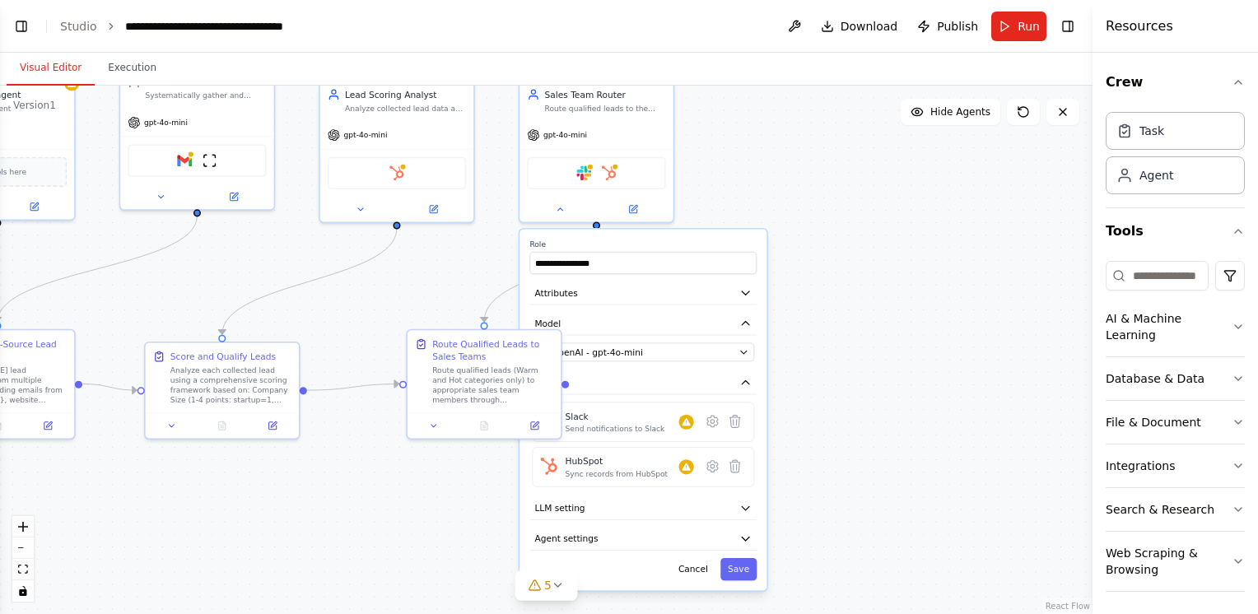
drag, startPoint x: 622, startPoint y: 293, endPoint x: 484, endPoint y: 273, distance: 139.0
click at [484, 273] on div ".deletable-edge-delete-btn { width: 20px; height: 20px; border: 0px solid #ffff…" at bounding box center [546, 350] width 1093 height 529
click at [535, 423] on icon at bounding box center [536, 423] width 6 height 6
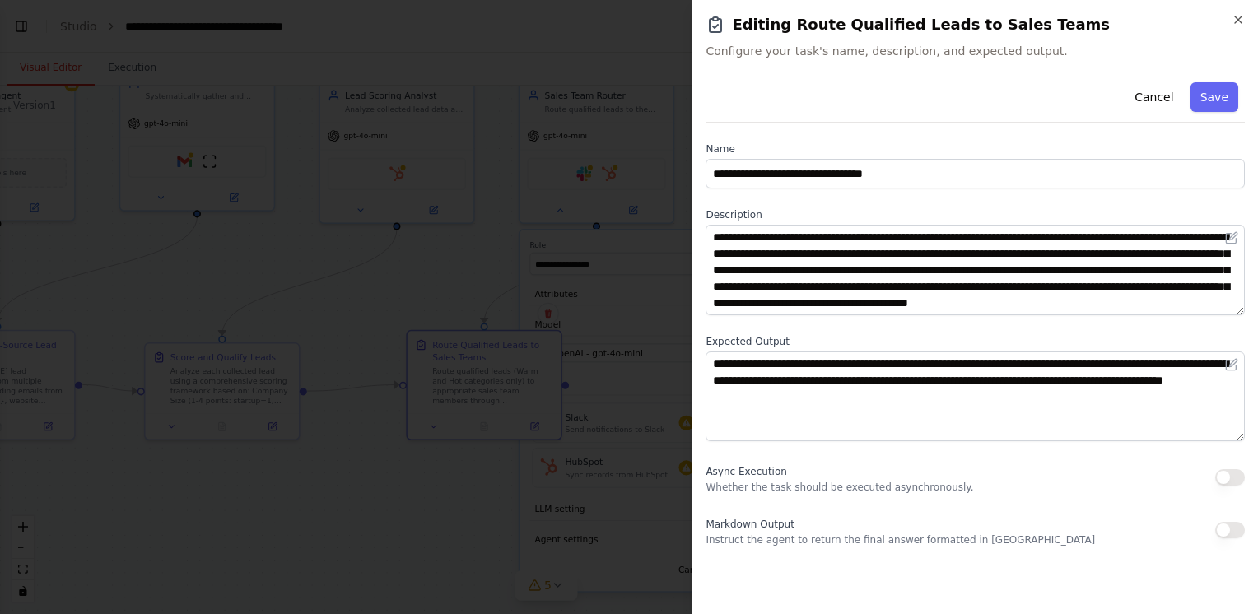
click at [478, 249] on div at bounding box center [629, 307] width 1258 height 614
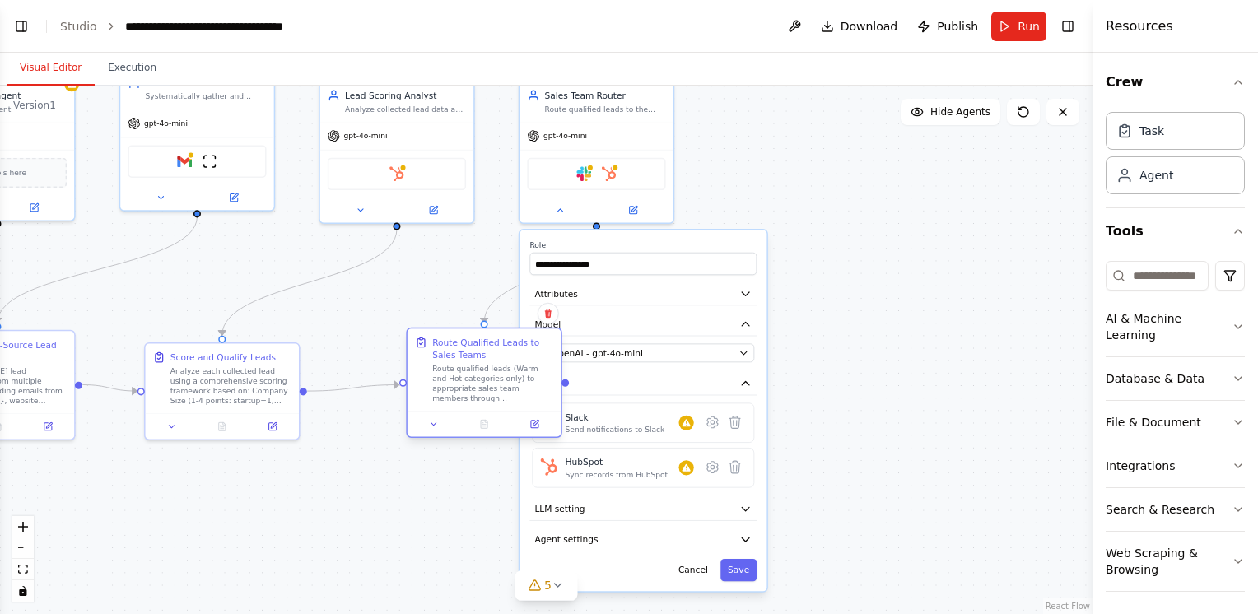
click at [433, 431] on div at bounding box center [484, 424] width 153 height 26
click at [434, 432] on div at bounding box center [484, 424] width 153 height 26
click at [429, 427] on icon at bounding box center [434, 424] width 10 height 10
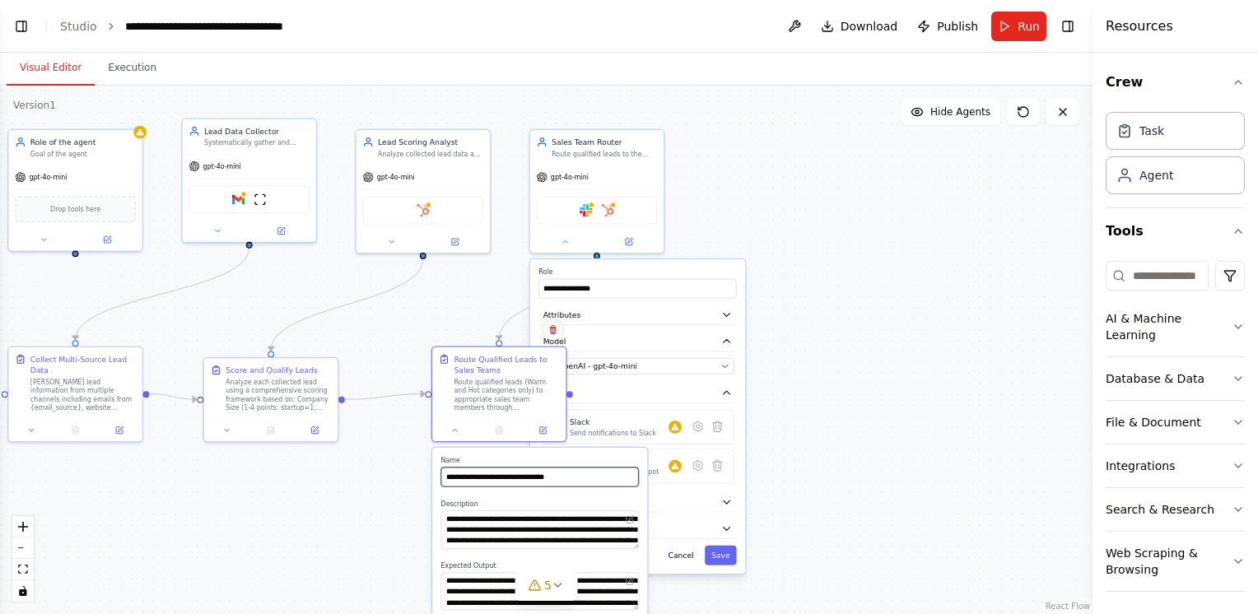
click at [599, 473] on input "**********" at bounding box center [540, 478] width 198 height 20
drag, startPoint x: 86, startPoint y: 65, endPoint x: 44, endPoint y: 72, distance: 42.5
click at [44, 72] on button "Visual Editor" at bounding box center [51, 68] width 88 height 35
click at [125, 63] on button "Execution" at bounding box center [132, 68] width 75 height 35
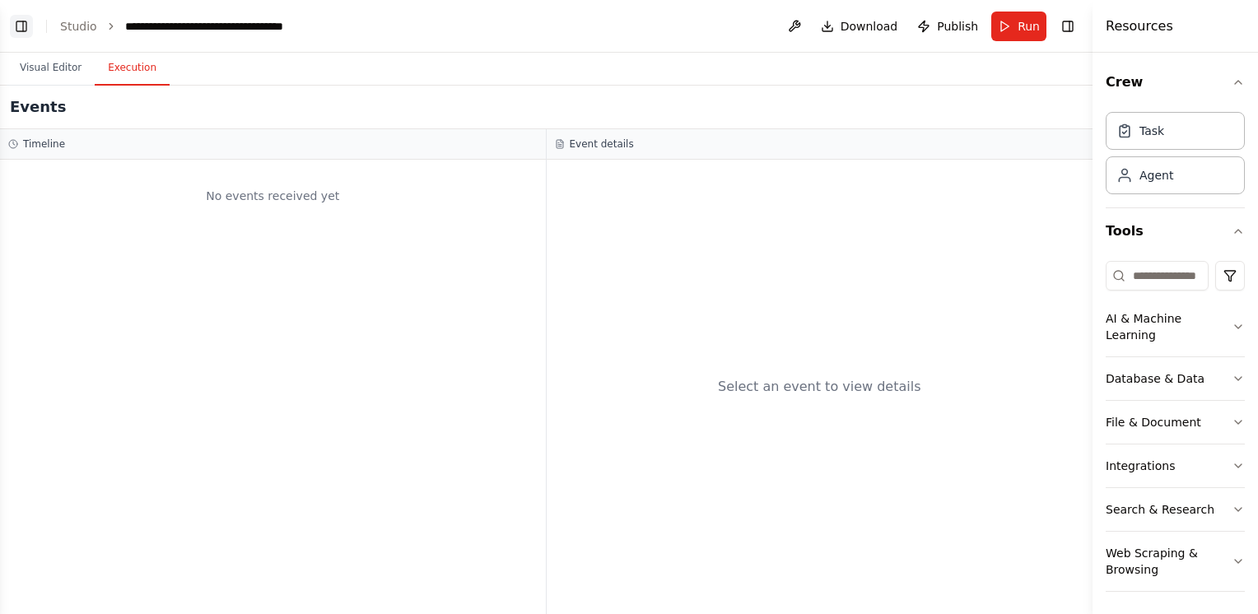
click at [20, 17] on button "Toggle Left Sidebar" at bounding box center [21, 26] width 23 height 23
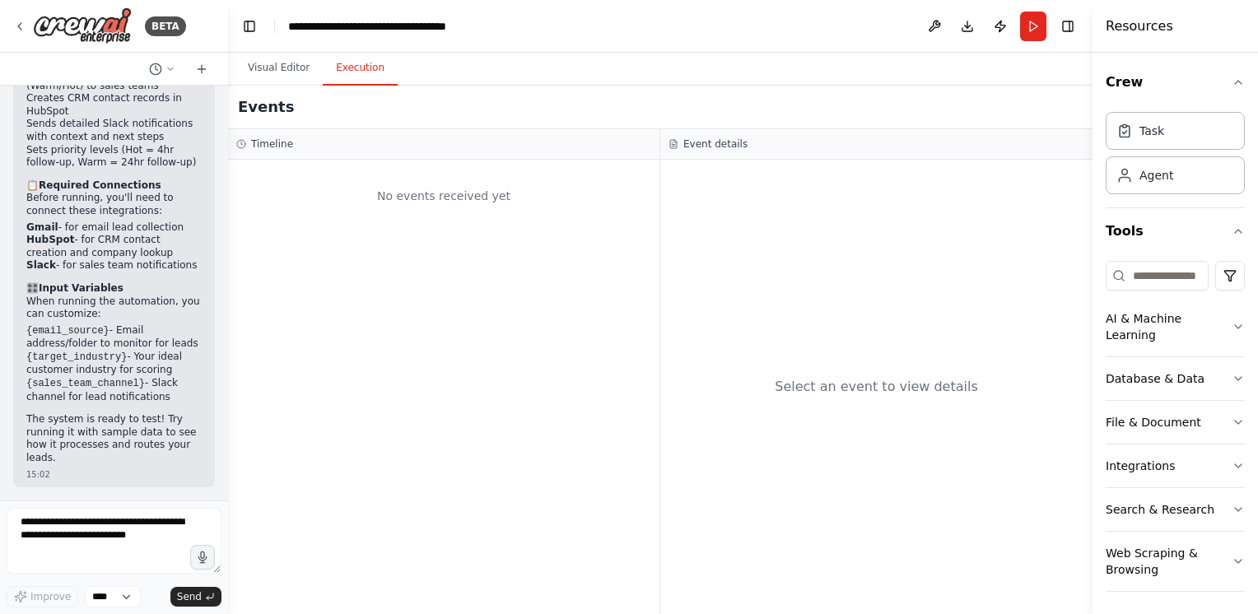
click at [471, 264] on div "No events received yet" at bounding box center [443, 387] width 431 height 455
click at [247, 30] on button "Toggle Left Sidebar" at bounding box center [249, 26] width 23 height 23
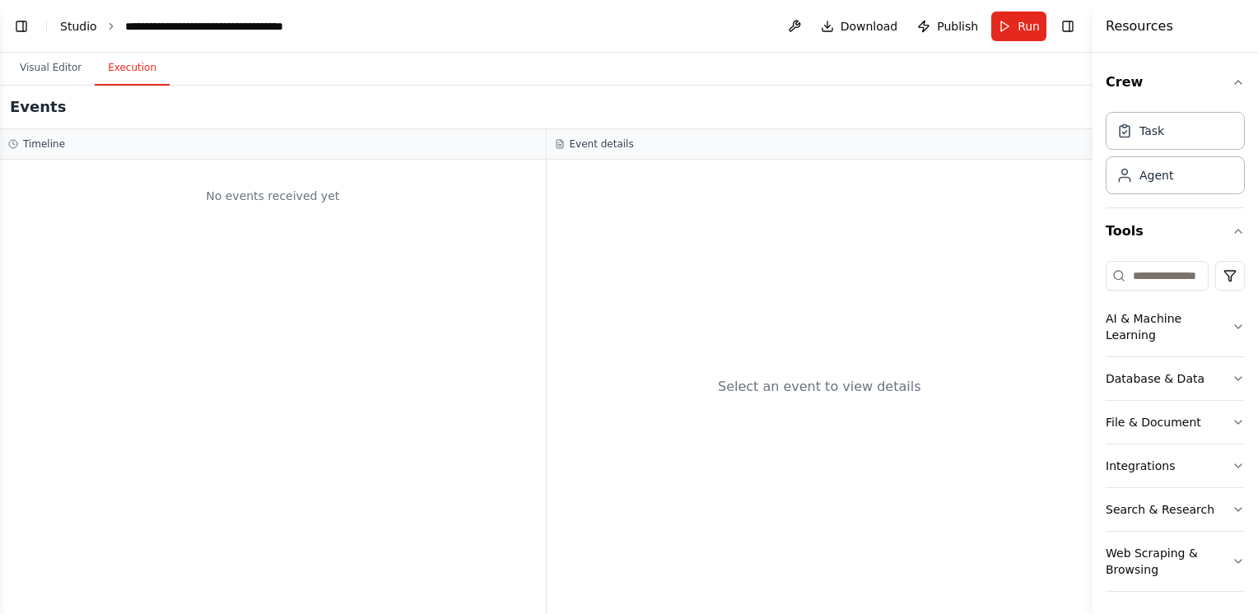
click at [82, 25] on link "Studio" at bounding box center [78, 26] width 37 height 13
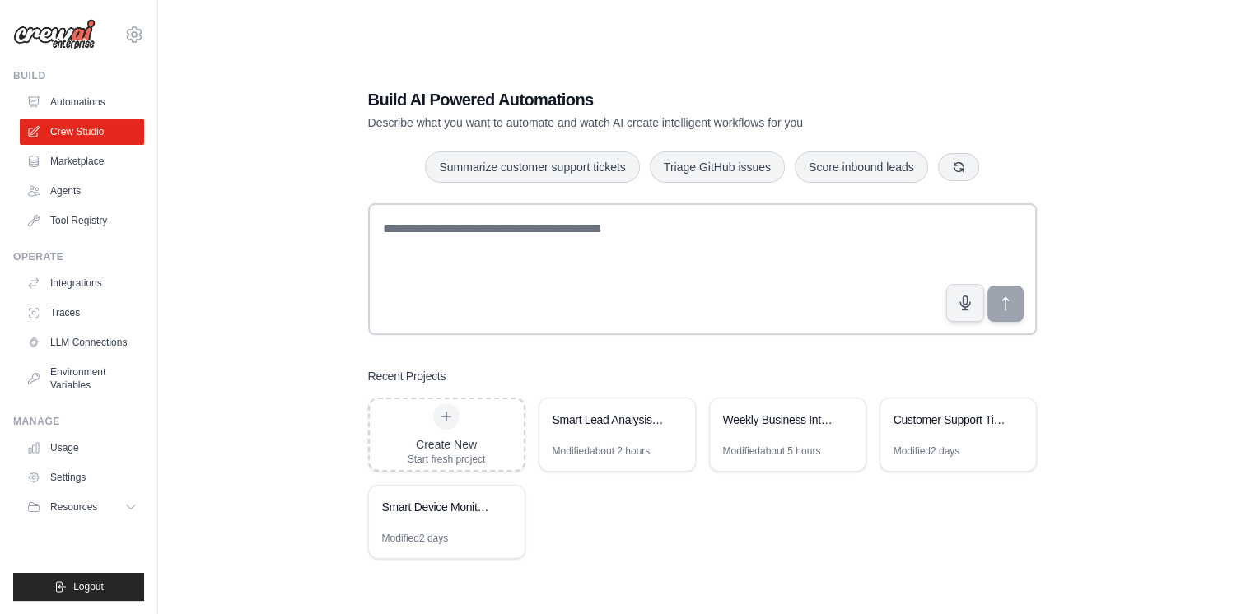
click at [78, 216] on link "Tool Registry" at bounding box center [82, 221] width 124 height 26
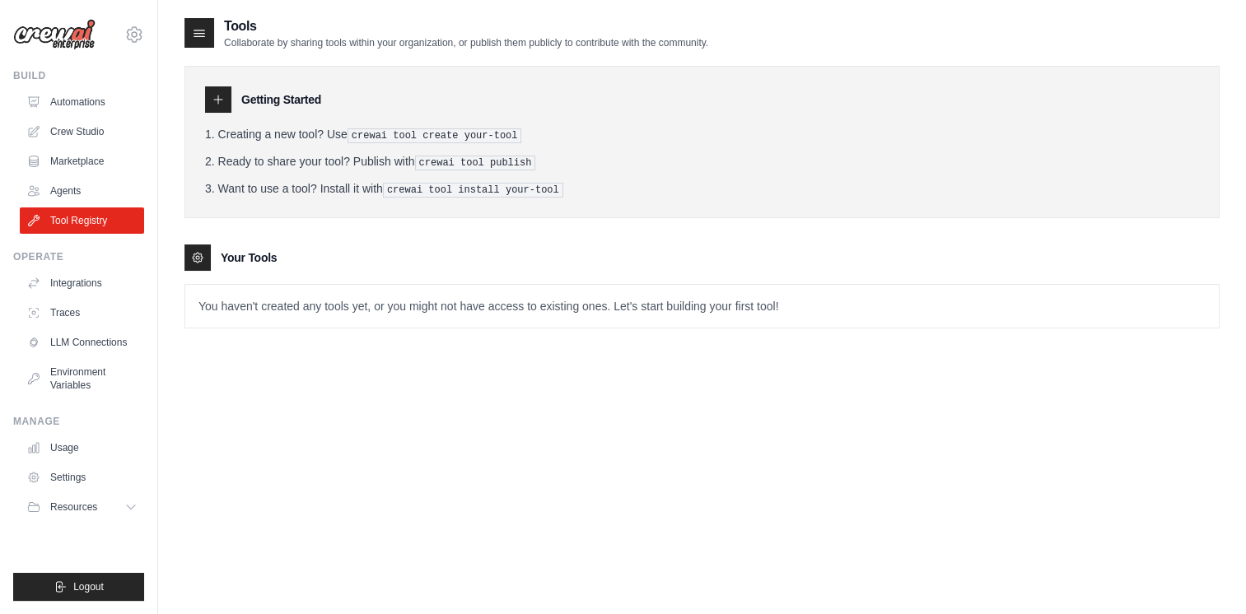
click at [279, 314] on p "You haven't created any tools yet, or you might not have access to existing one…" at bounding box center [701, 306] width 1033 height 43
